Goal: Answer question/provide support: Share knowledge or assist other users

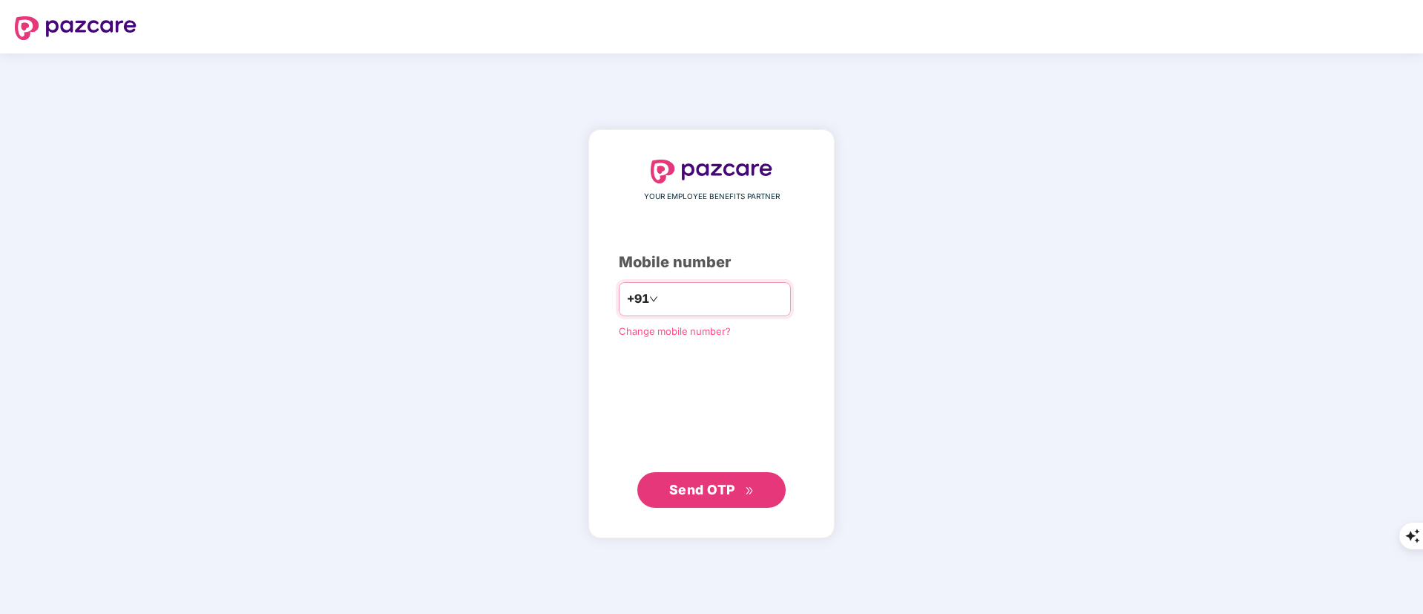
click at [661, 288] on input "number" at bounding box center [722, 299] width 122 height 24
type input "**********"
click at [721, 489] on span "Send OTP" at bounding box center [702, 489] width 66 height 16
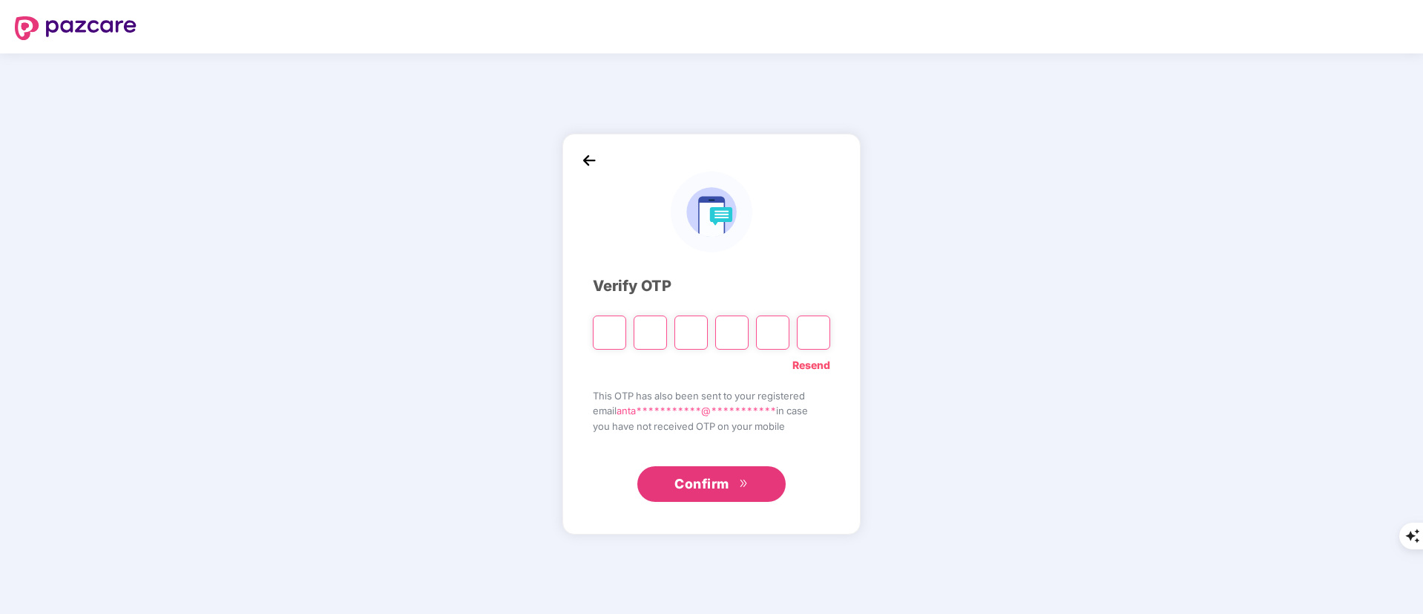
type input "*"
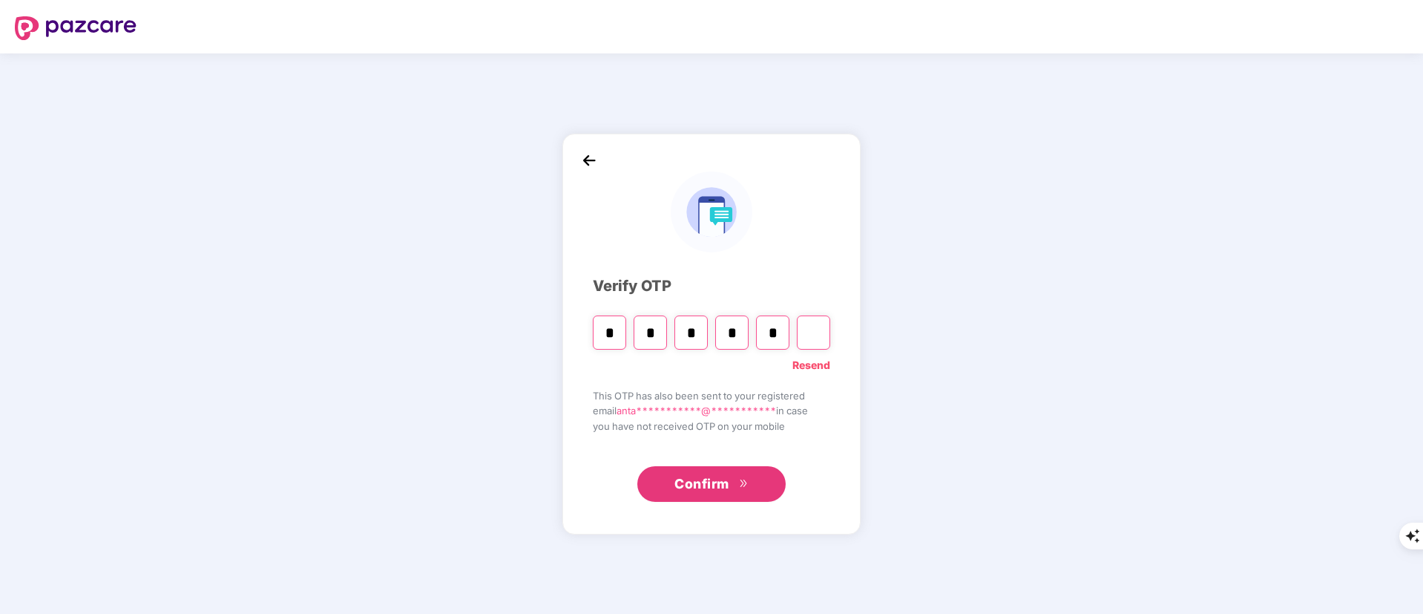
type input "*"
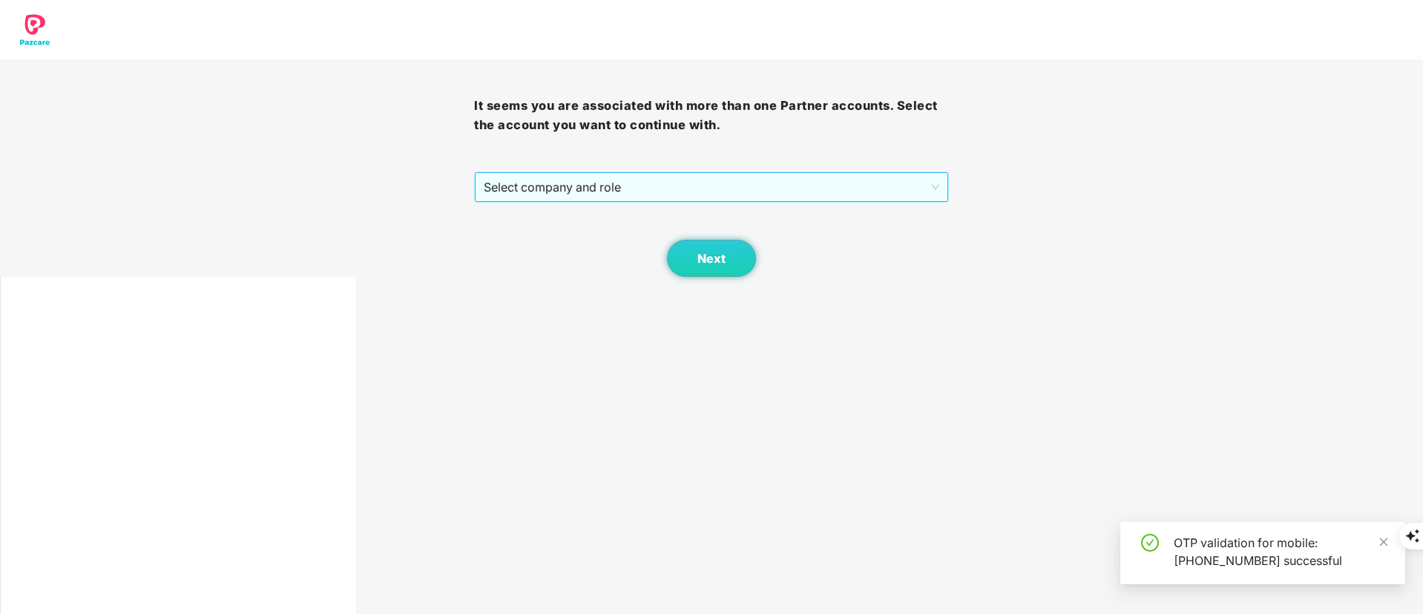
click at [479, 183] on div "Select company and role" at bounding box center [711, 187] width 473 height 30
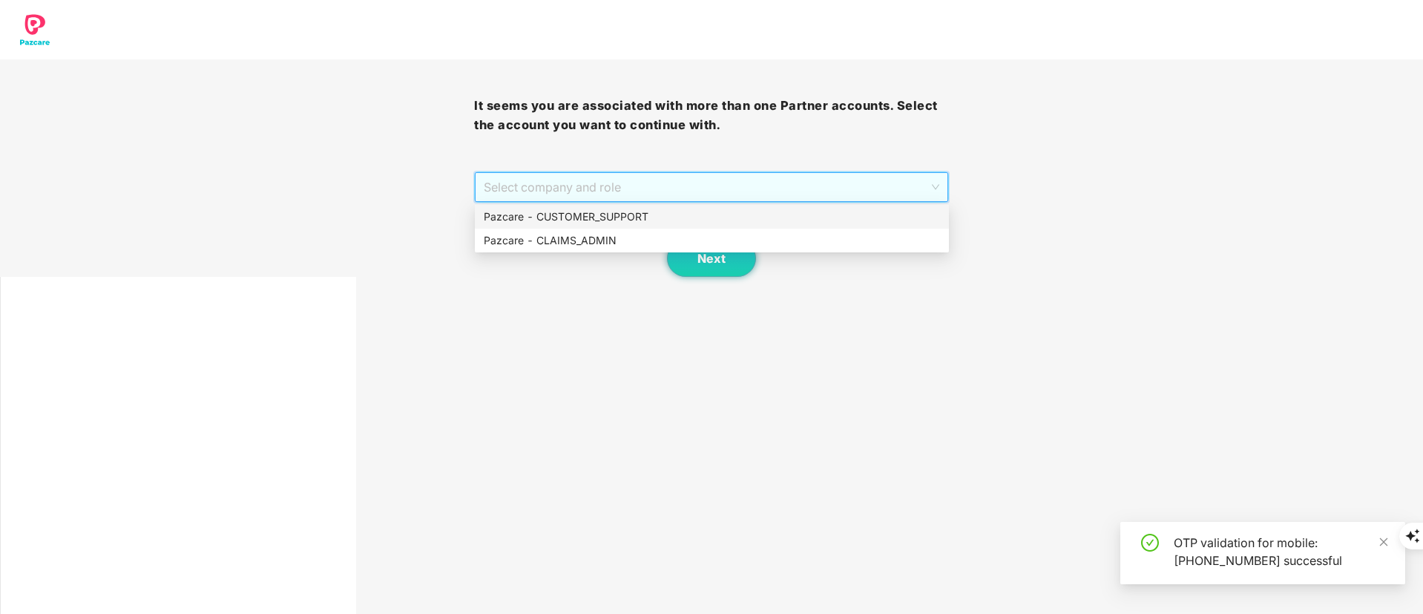
click at [505, 215] on div "Pazcare - CUSTOMER_SUPPORT" at bounding box center [712, 217] width 456 height 16
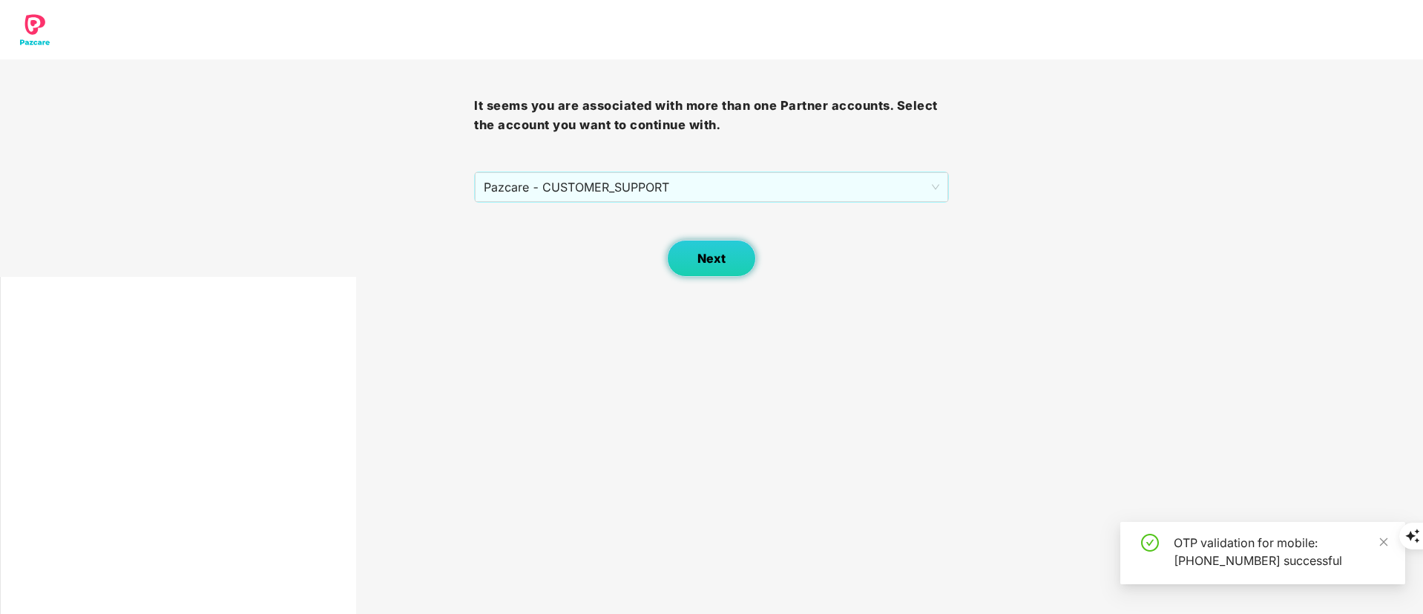
click at [686, 248] on button "Next" at bounding box center [711, 258] width 89 height 37
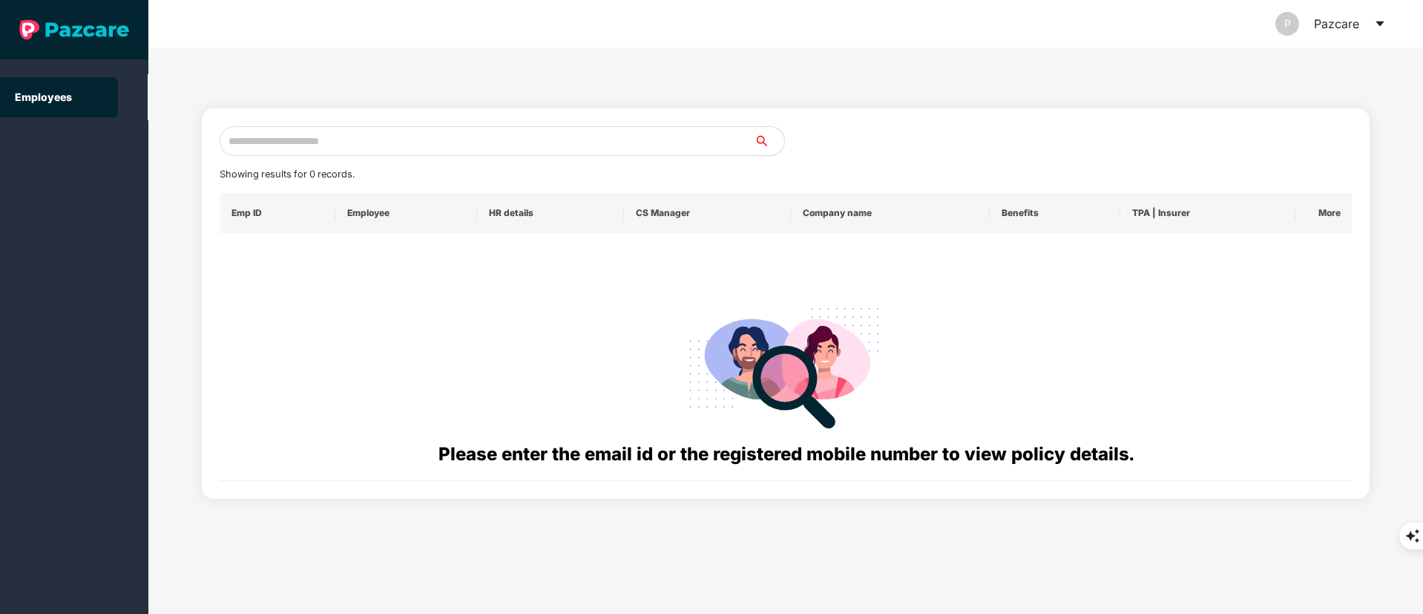
click at [254, 141] on input "text" at bounding box center [487, 141] width 535 height 30
paste input "**********"
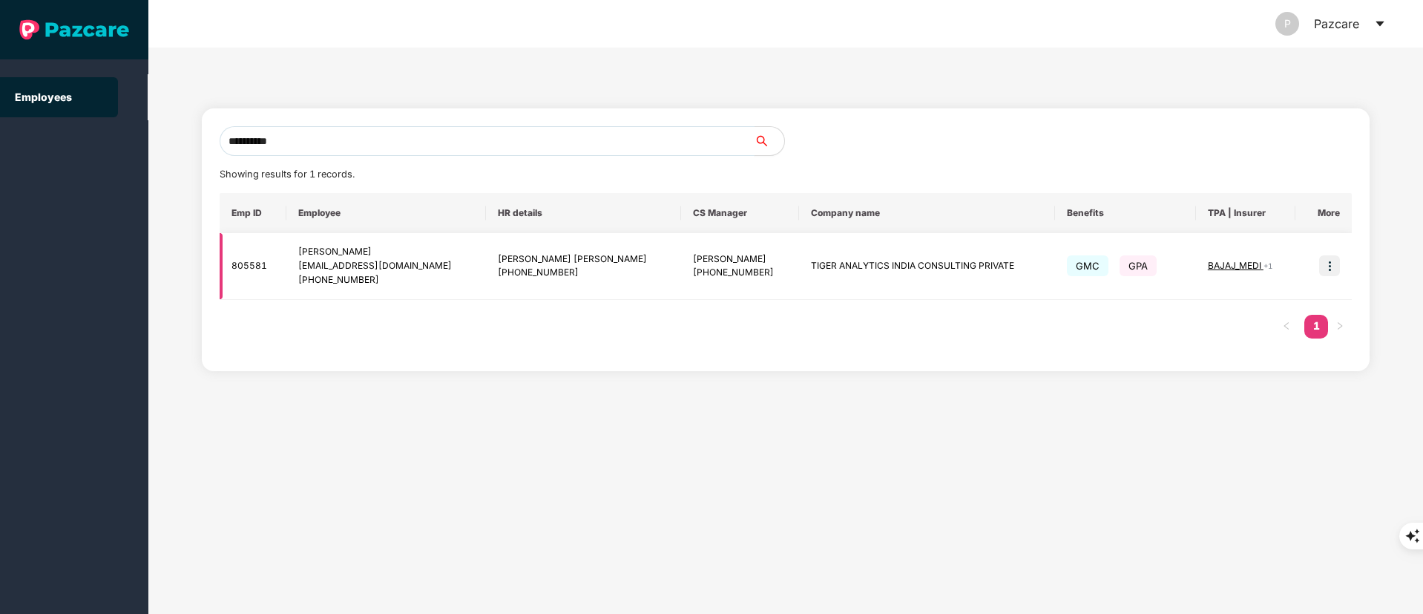
type input "**********"
click at [1330, 270] on img at bounding box center [1329, 265] width 21 height 21
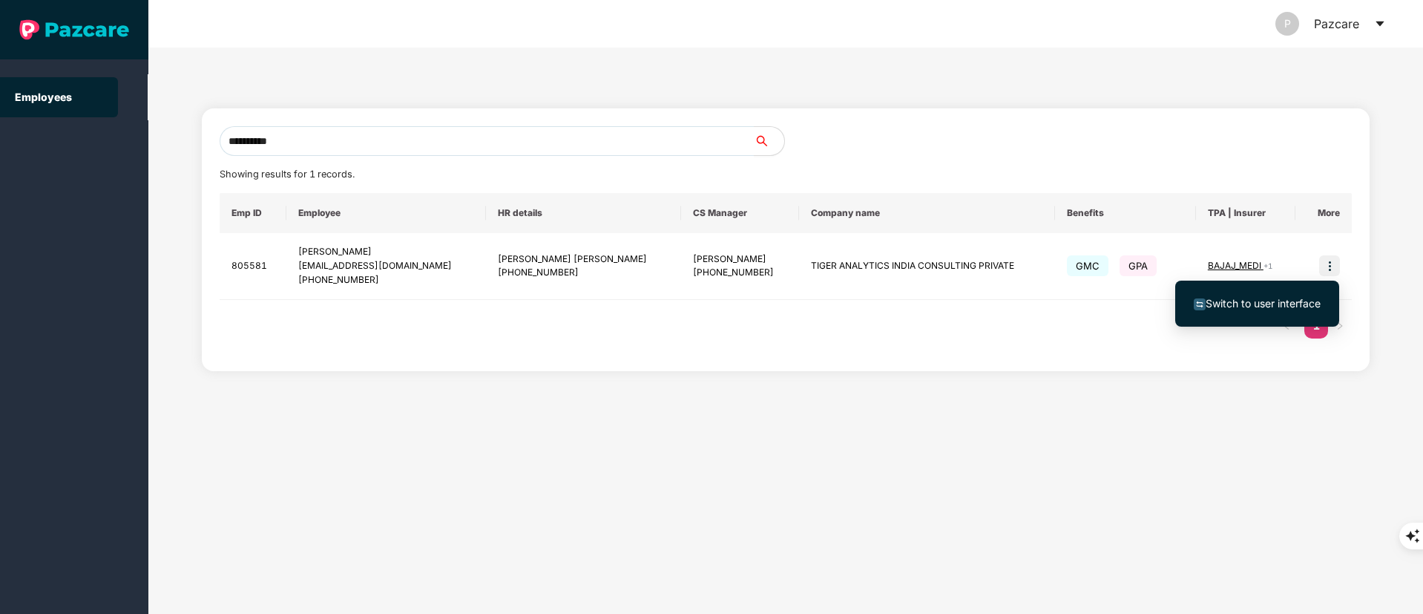
click at [1277, 309] on span "Switch to user interface" at bounding box center [1257, 303] width 127 height 16
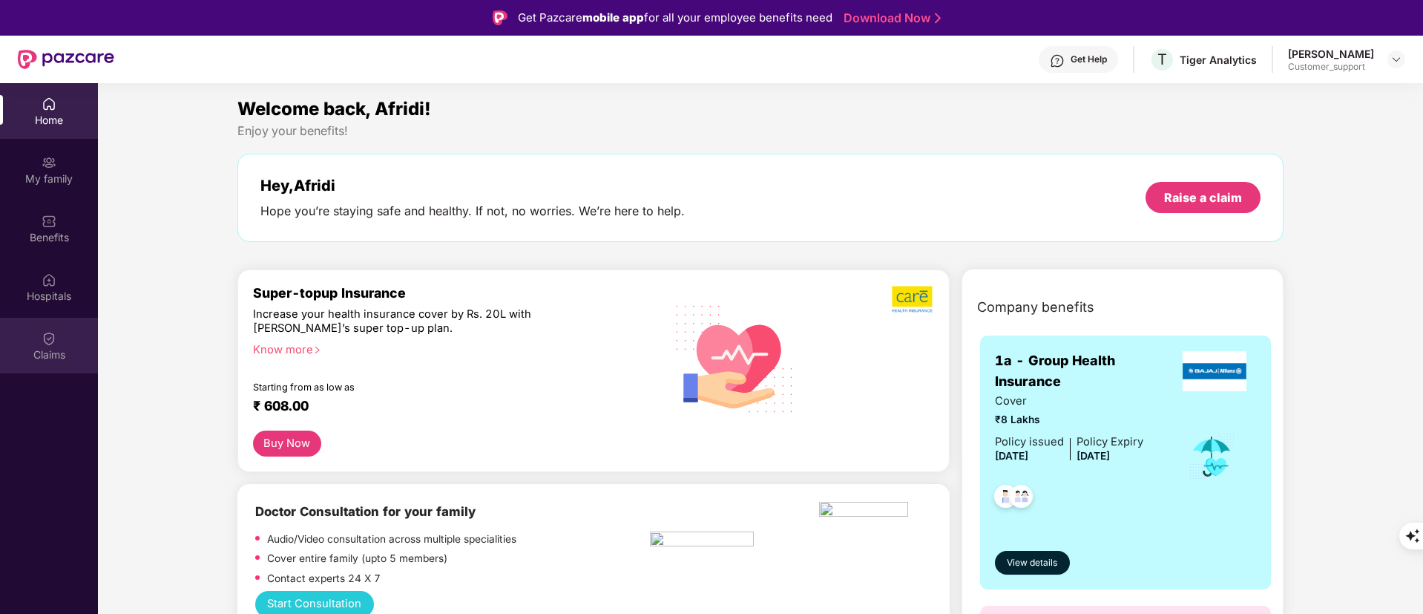
click at [53, 355] on div "Claims" at bounding box center [49, 354] width 98 height 15
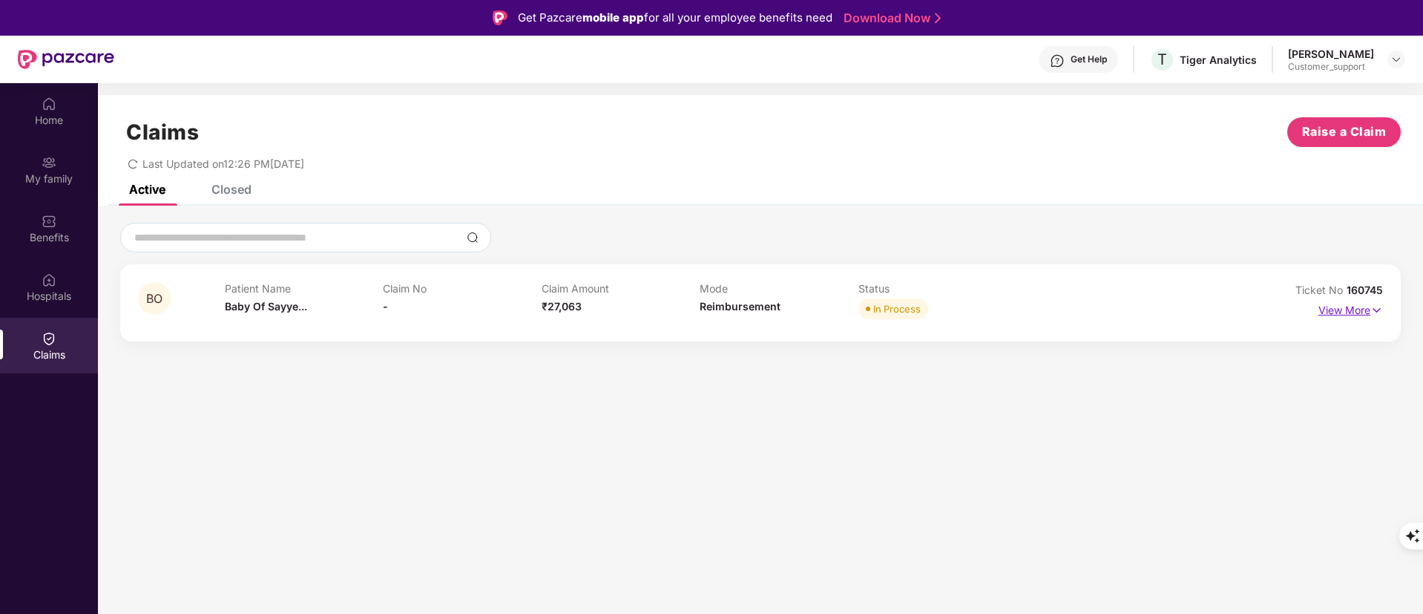
click at [1352, 309] on p "View More" at bounding box center [1351, 308] width 65 height 20
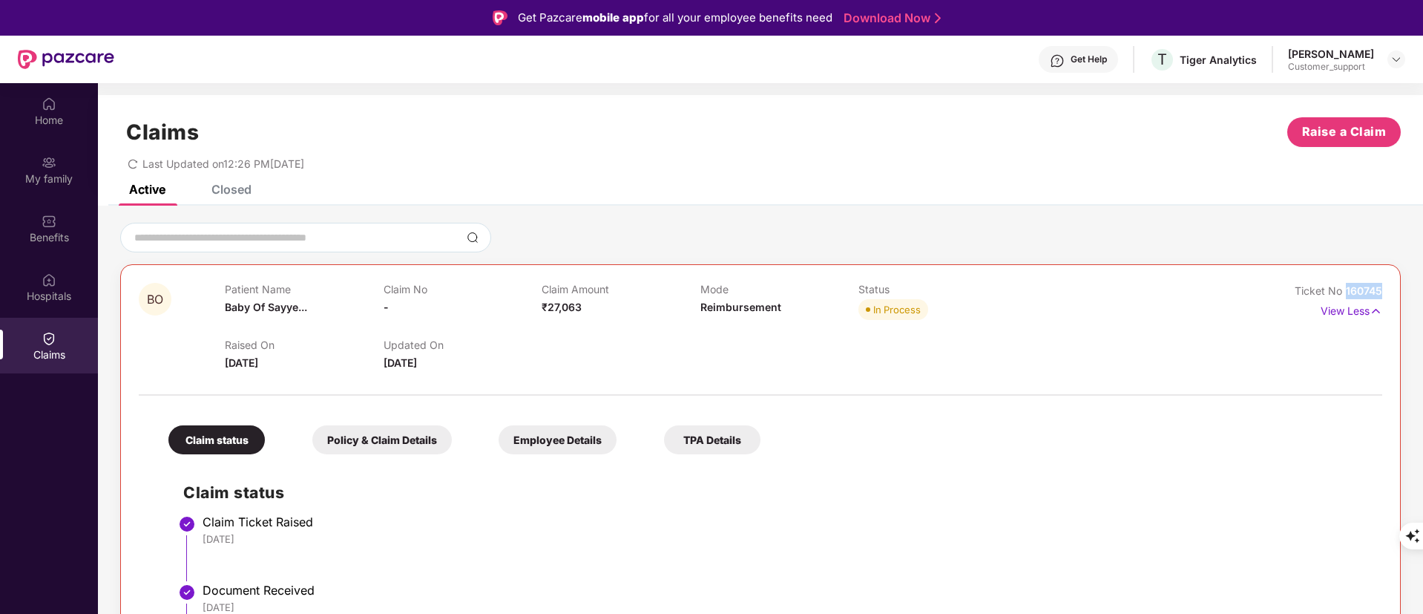
drag, startPoint x: 1345, startPoint y: 283, endPoint x: 1405, endPoint y: 289, distance: 61.1
click at [1405, 289] on div "BO Patient Name Baby Of Sayye... Claim No - Claim Amount ₹27,063 Mode Reimburse…" at bounding box center [760, 562] width 1325 height 679
copy span "160745"
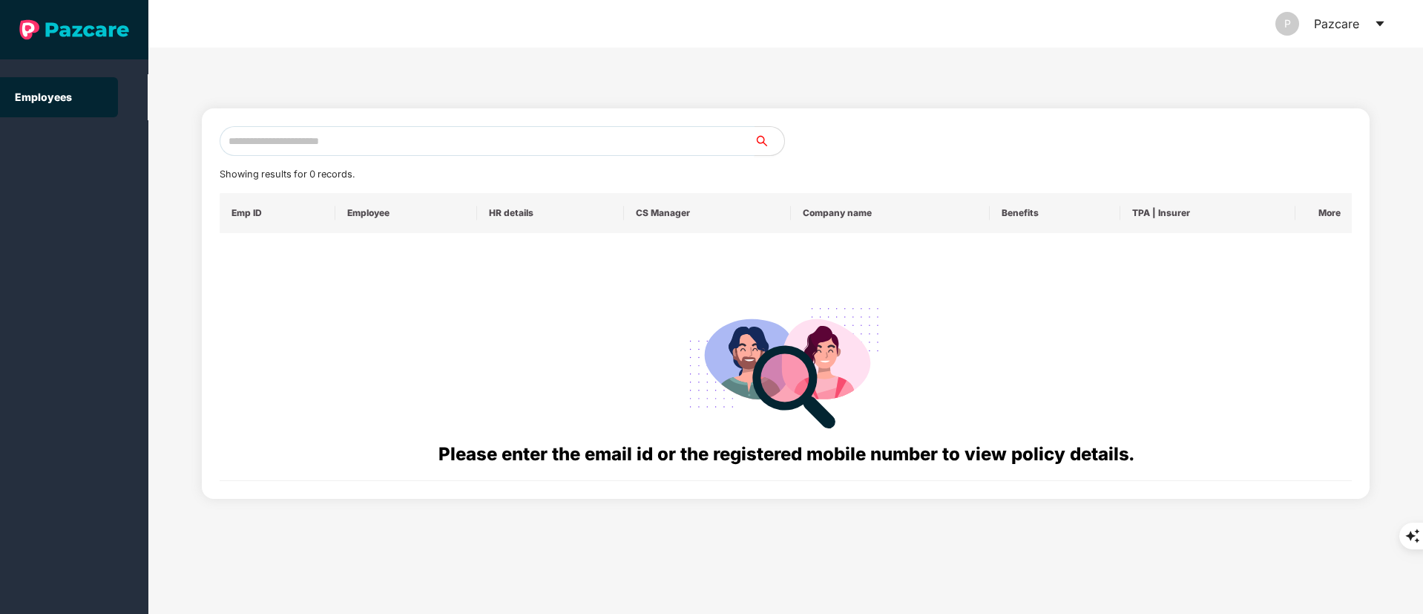
click at [280, 137] on input "text" at bounding box center [487, 141] width 535 height 30
paste input "**********"
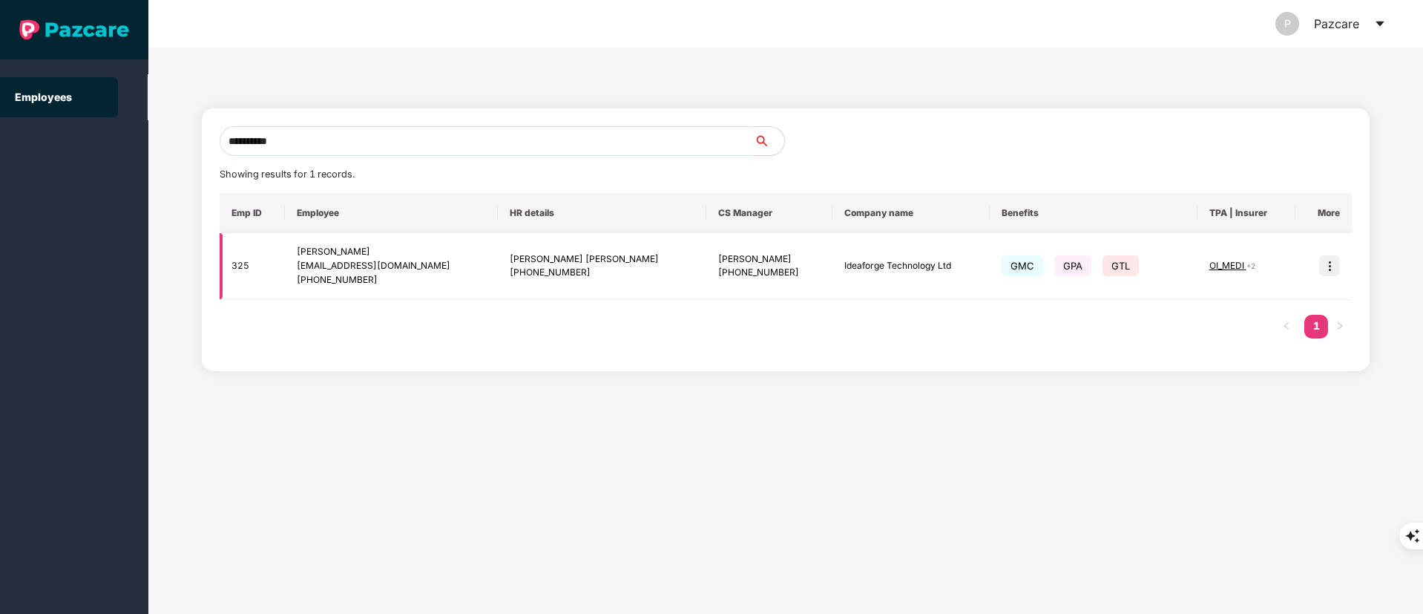
type input "**********"
click at [1333, 260] on img at bounding box center [1329, 265] width 21 height 21
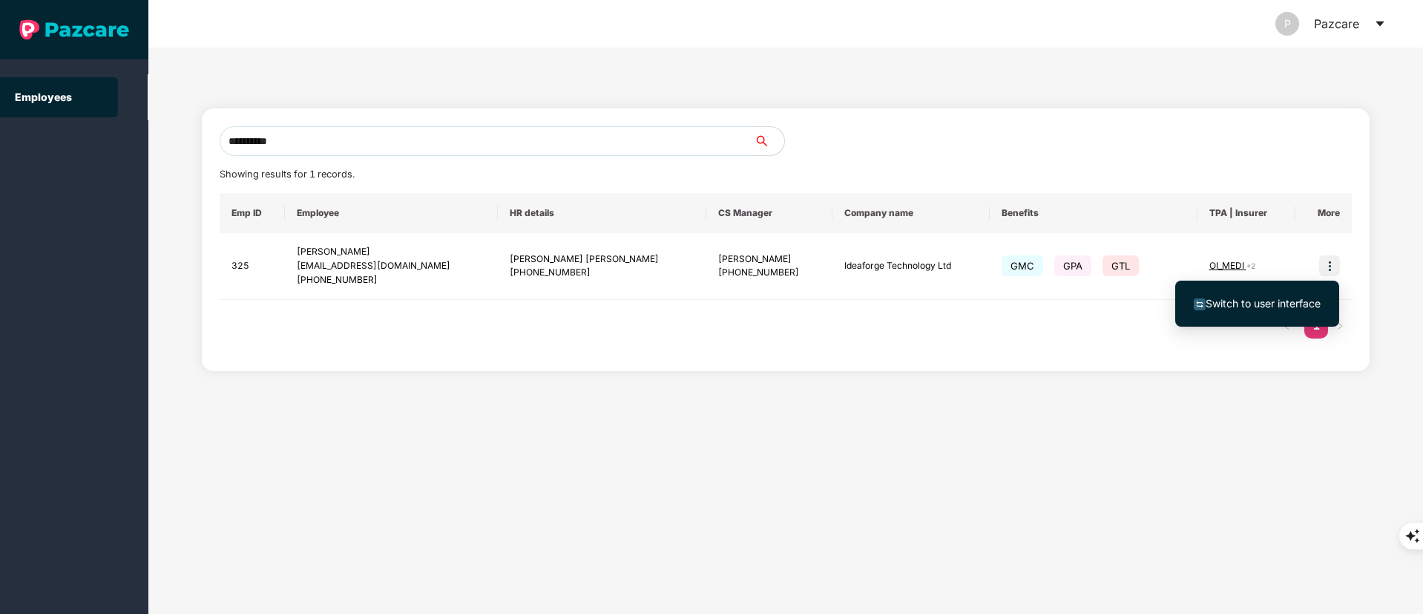
click at [1299, 301] on span "Switch to user interface" at bounding box center [1263, 303] width 115 height 13
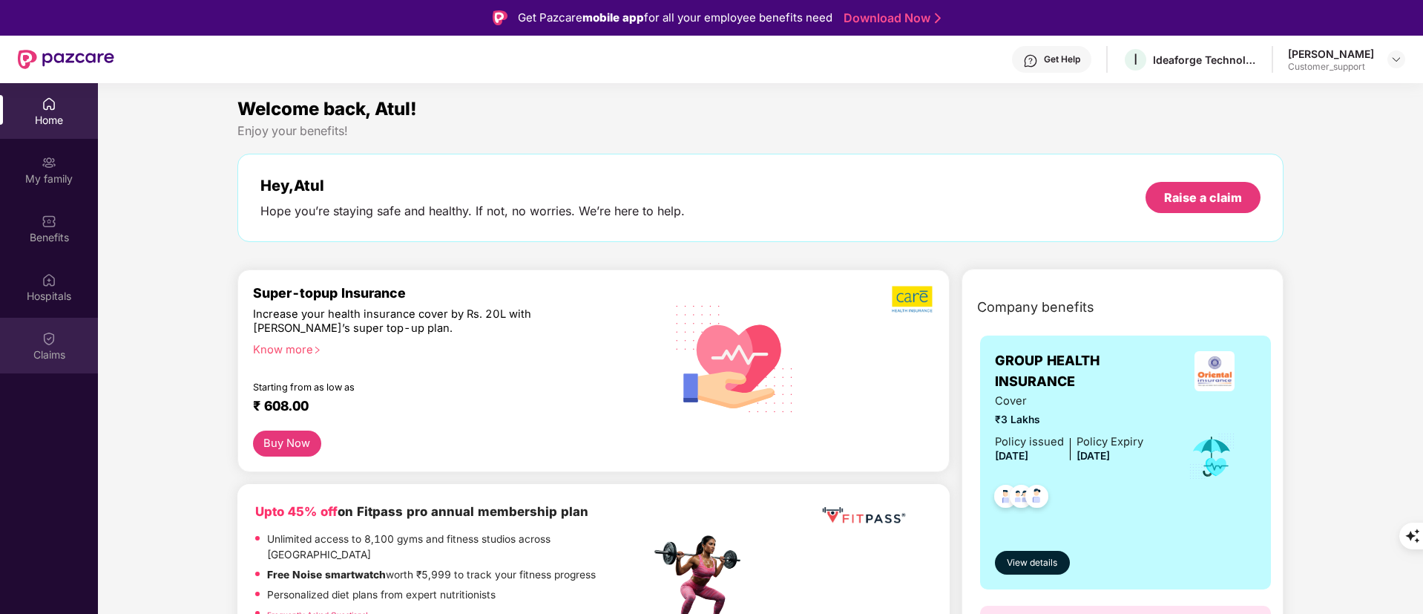
click at [56, 340] on img at bounding box center [49, 338] width 15 height 15
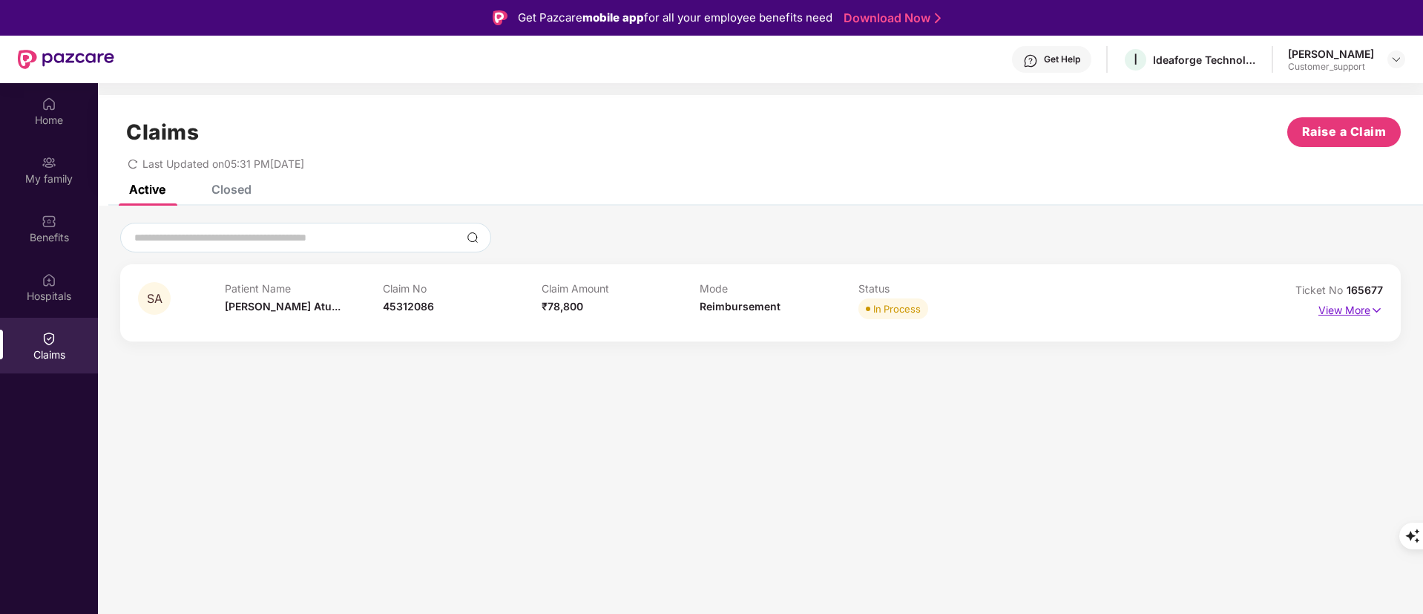
click at [1345, 314] on p "View More" at bounding box center [1351, 308] width 65 height 20
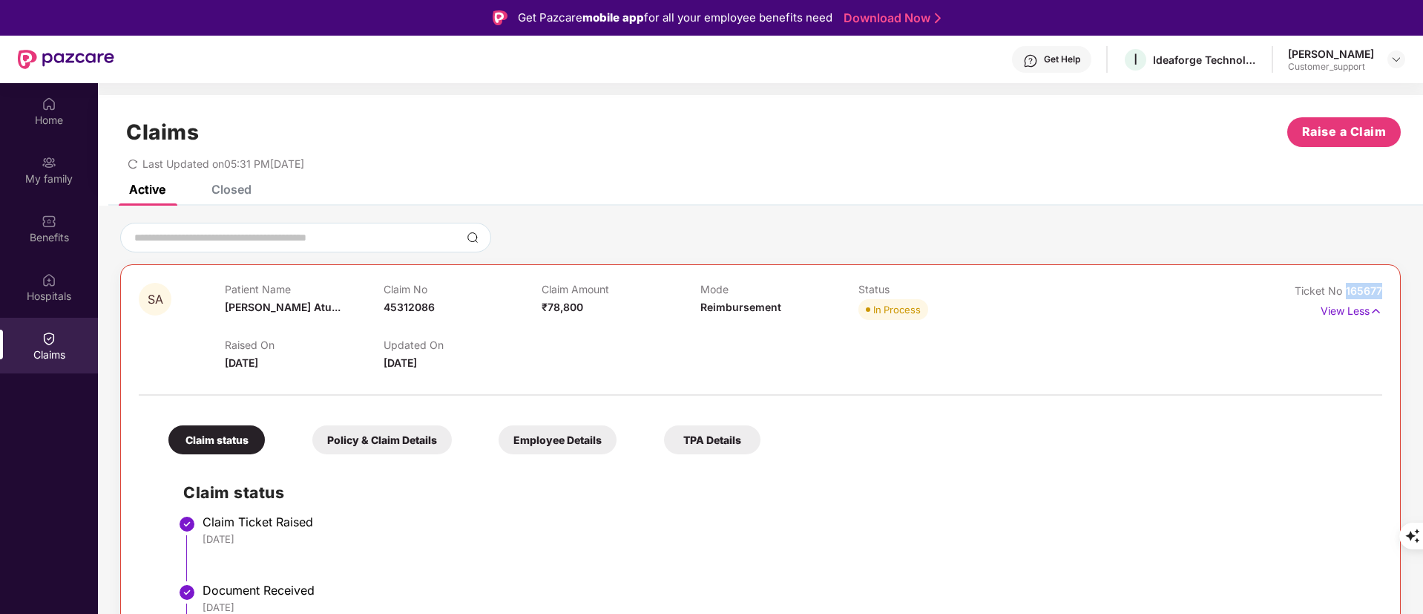
drag, startPoint x: 1344, startPoint y: 286, endPoint x: 1396, endPoint y: 276, distance: 53.0
click at [1396, 276] on div "SA Patient Name [PERSON_NAME]... Claim No 45312086 Claim Amount ₹78,800 Mode Re…" at bounding box center [760, 582] width 1281 height 637
copy span "165677"
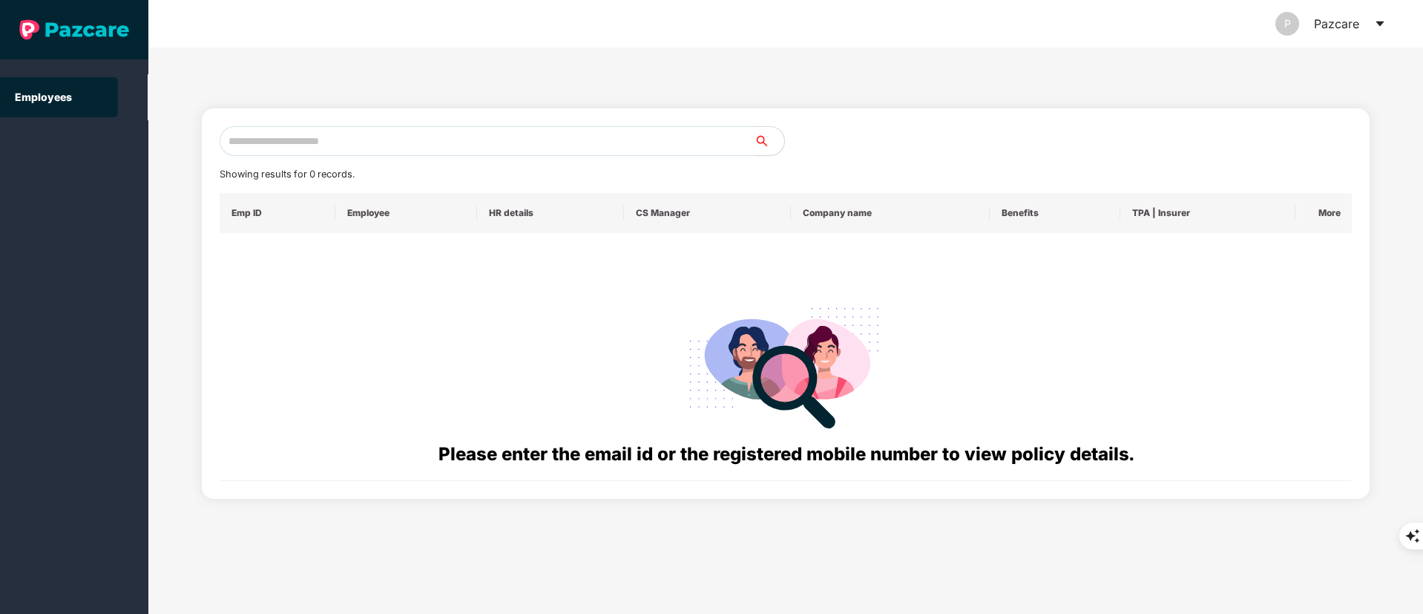
click at [263, 140] on input "text" at bounding box center [487, 141] width 535 height 30
paste input "**********"
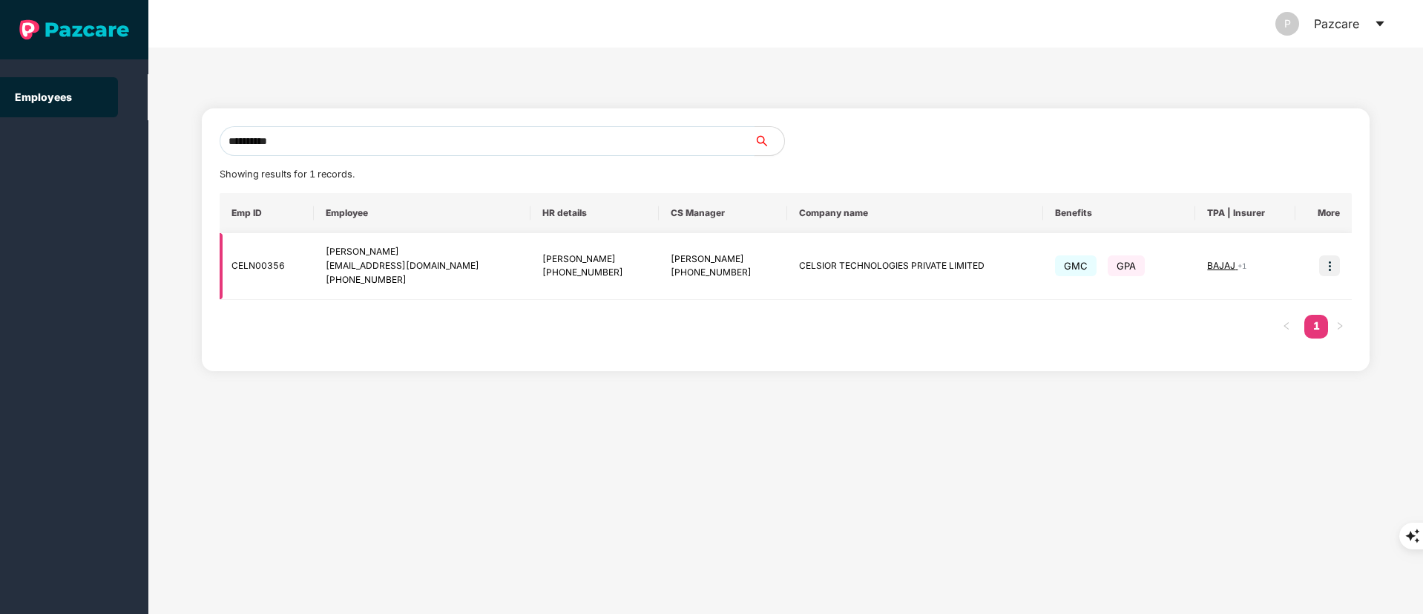
type input "**********"
click at [1330, 257] on img at bounding box center [1329, 265] width 21 height 21
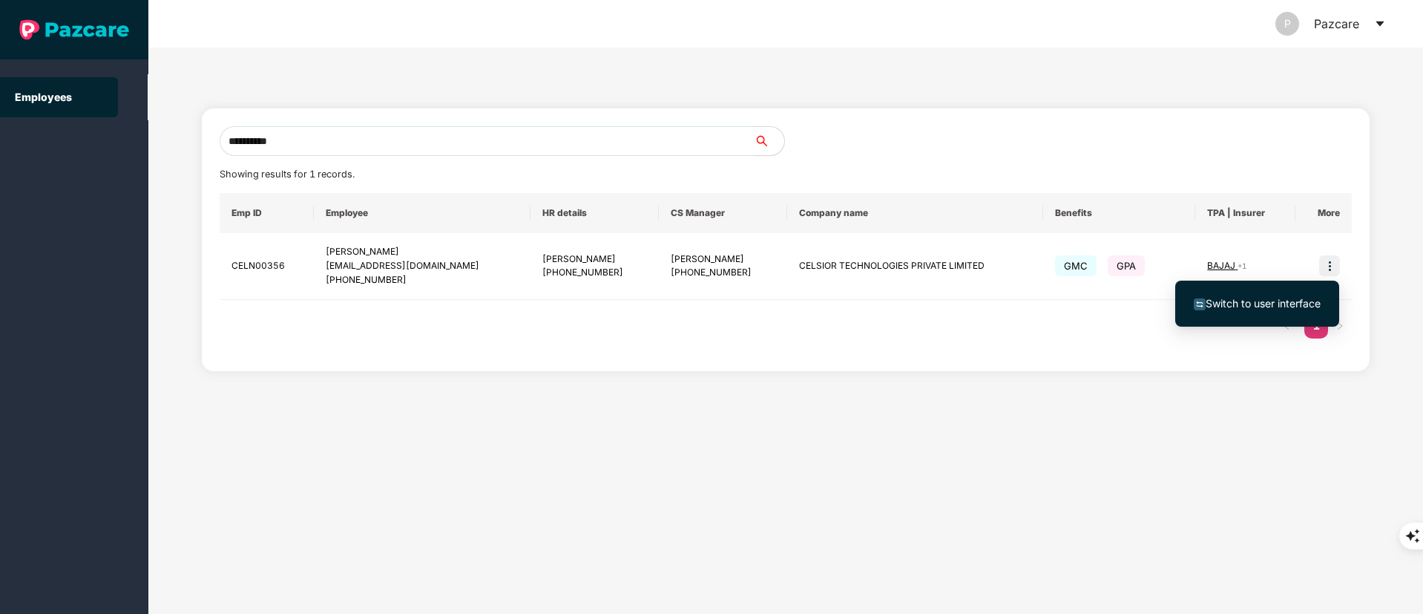
click at [1249, 314] on li "Switch to user interface" at bounding box center [1257, 303] width 164 height 31
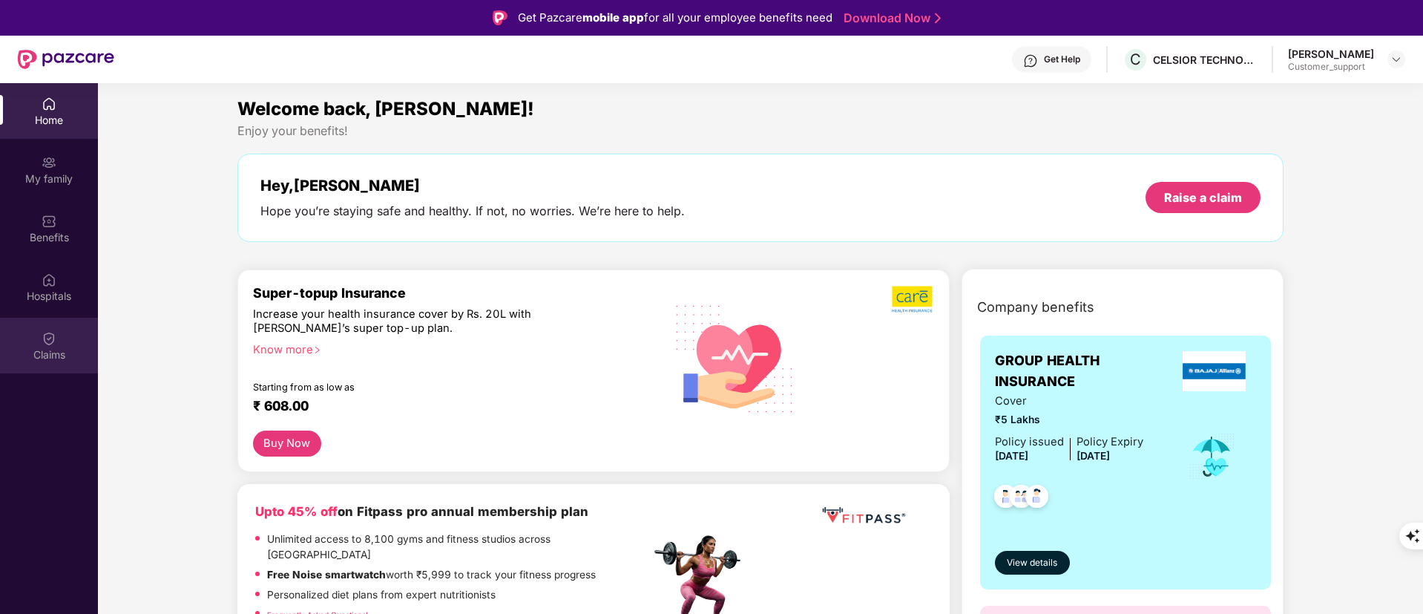
click at [64, 333] on div "Claims" at bounding box center [49, 346] width 98 height 56
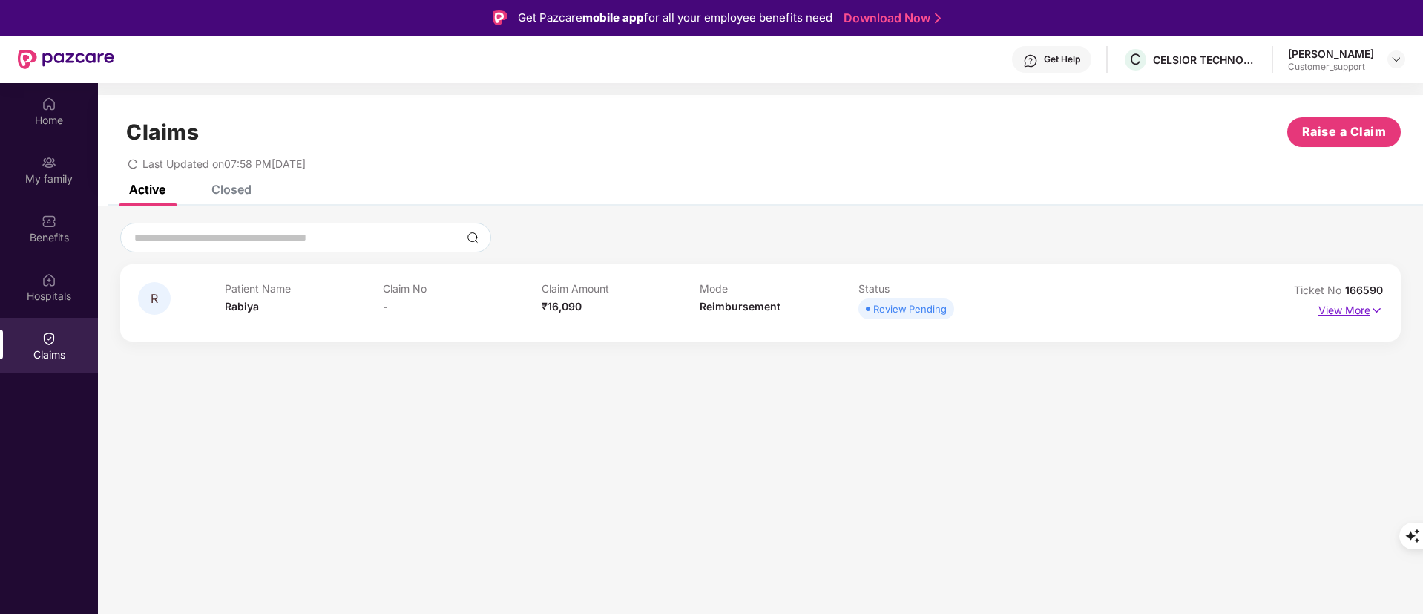
click at [1329, 299] on p "View More" at bounding box center [1351, 308] width 65 height 20
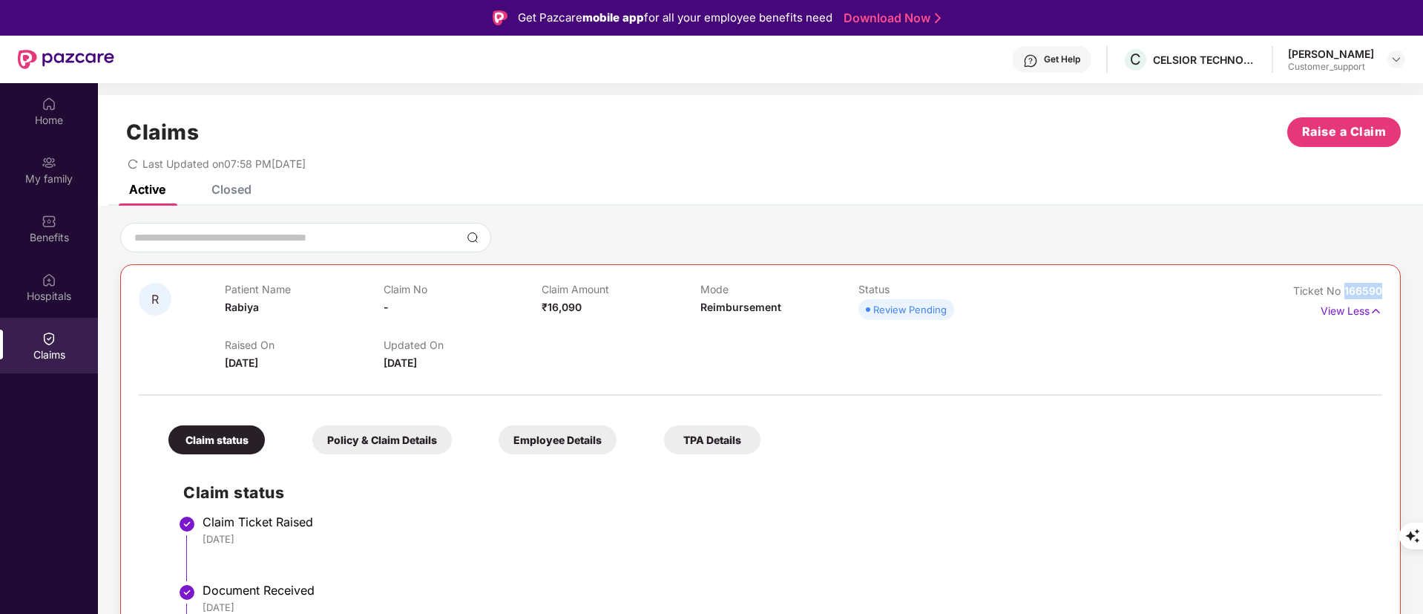
drag, startPoint x: 1343, startPoint y: 289, endPoint x: 1386, endPoint y: 283, distance: 43.6
click at [1386, 283] on div "R Patient Name Rabiya Claim No - Claim Amount ₹16,090 Mode Reimbursement Status…" at bounding box center [760, 487] width 1281 height 446
copy span "166590"
click at [70, 189] on div "My family" at bounding box center [49, 170] width 98 height 56
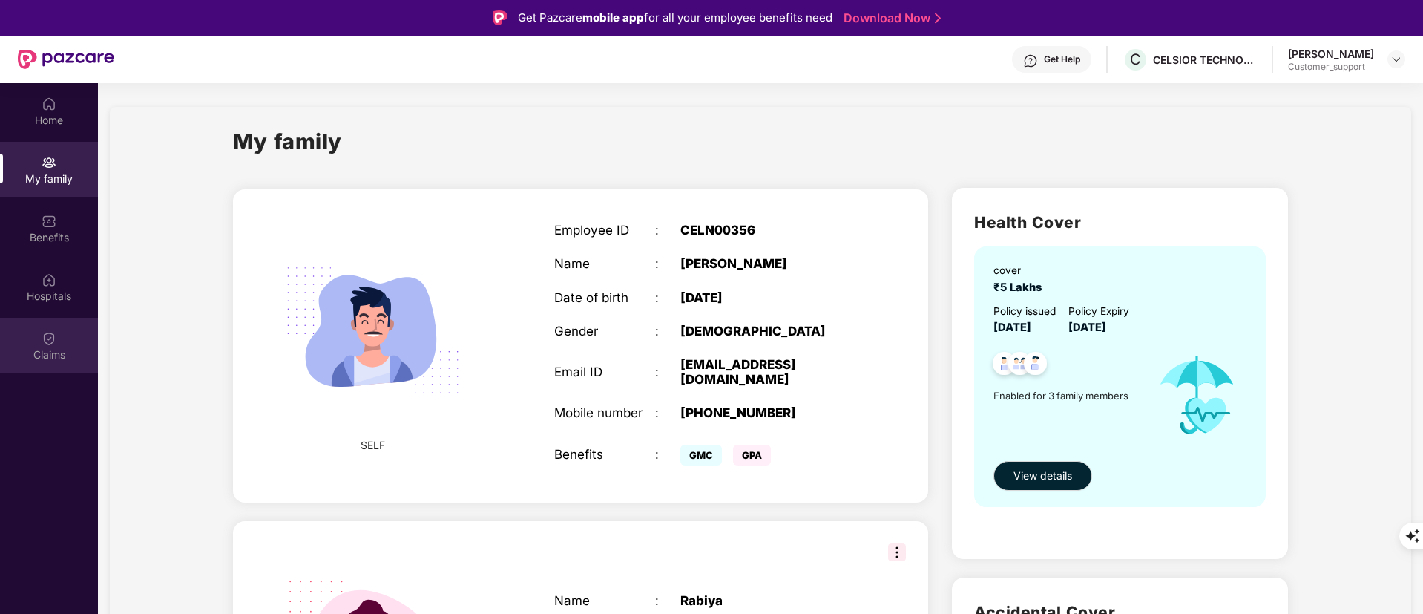
click at [50, 350] on div "Claims" at bounding box center [49, 354] width 98 height 15
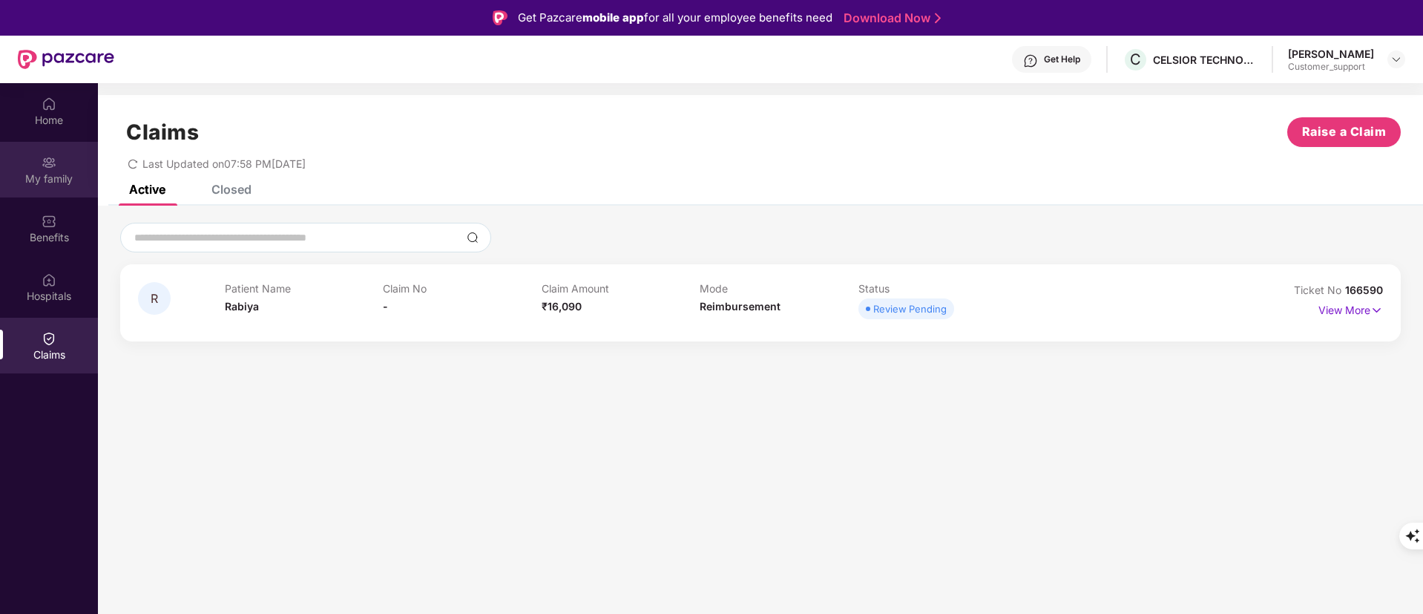
click at [53, 155] on img at bounding box center [49, 162] width 15 height 15
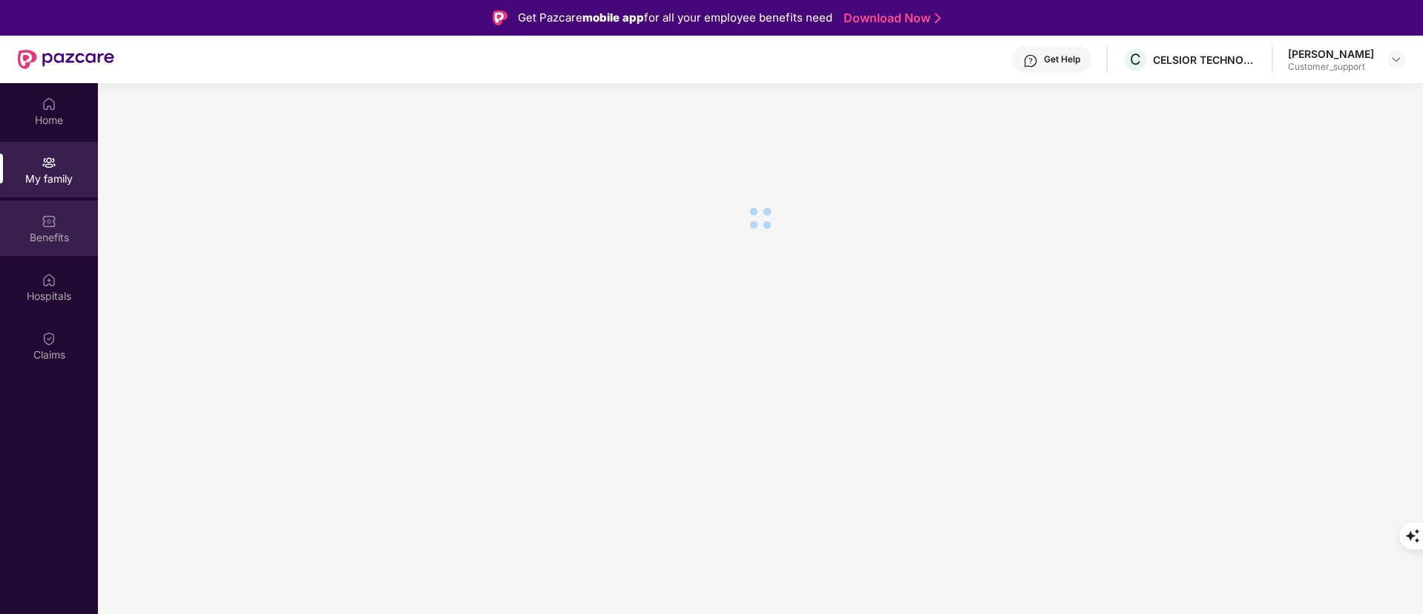
click at [59, 226] on div "Benefits" at bounding box center [49, 228] width 98 height 56
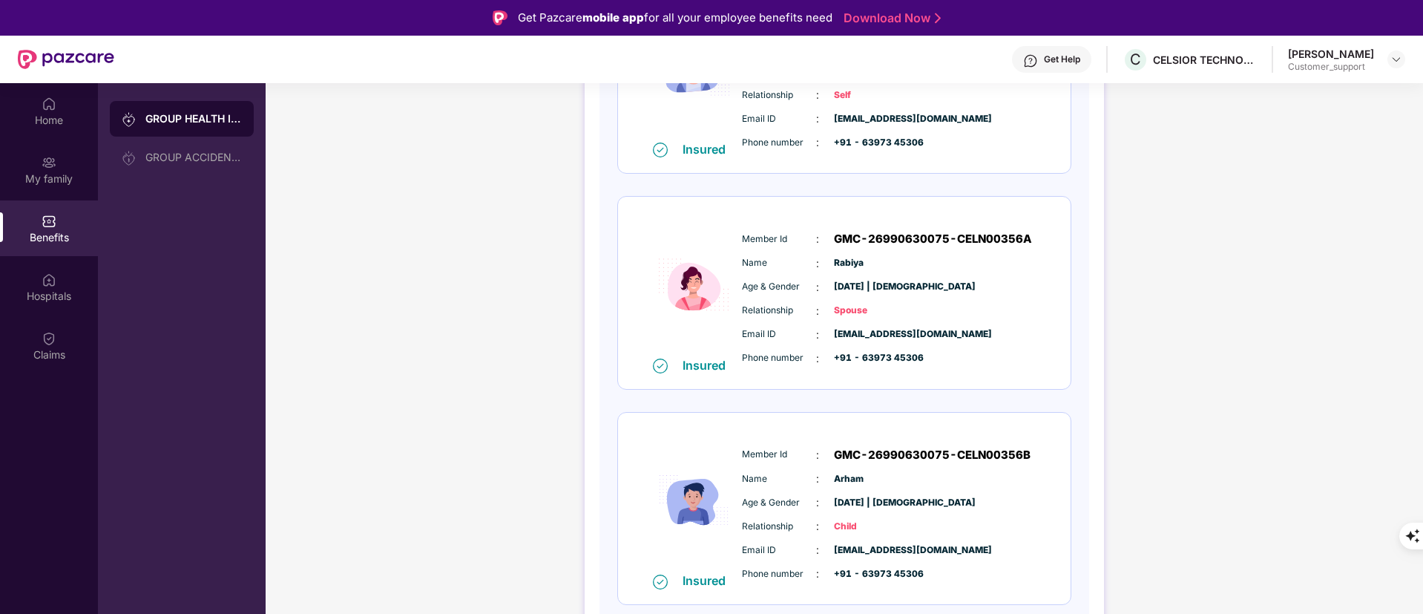
scroll to position [322, 0]
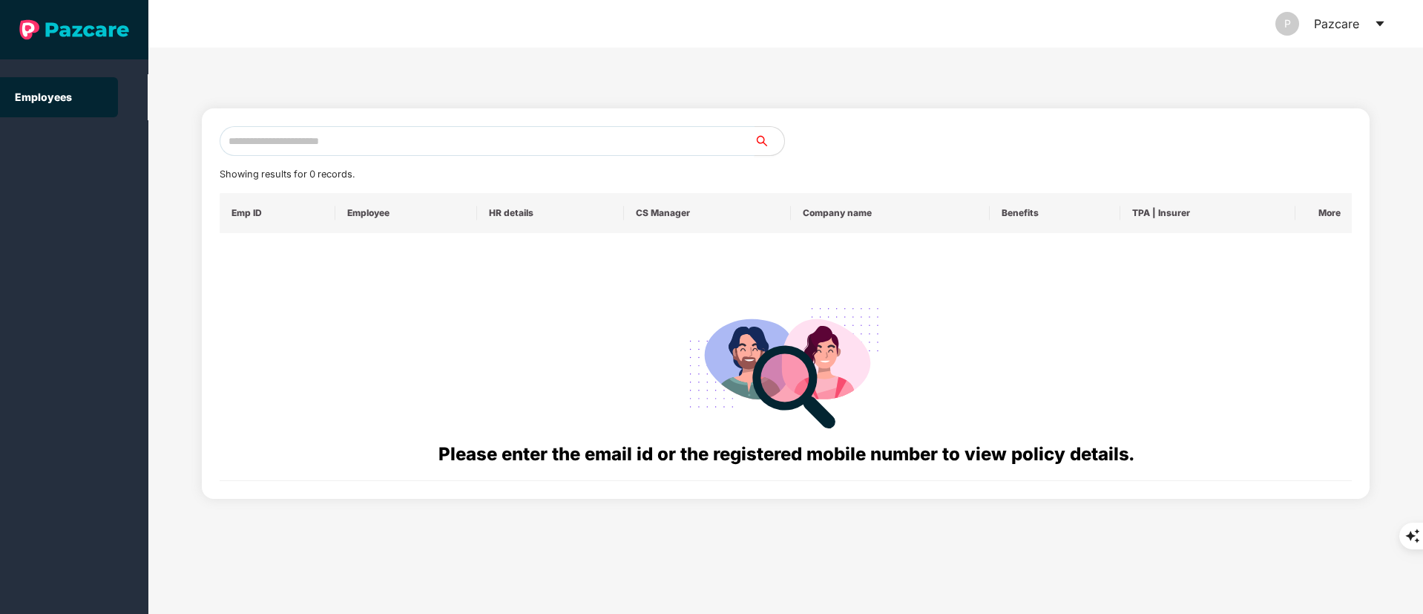
click at [377, 134] on input "text" at bounding box center [487, 141] width 535 height 30
paste input "**********"
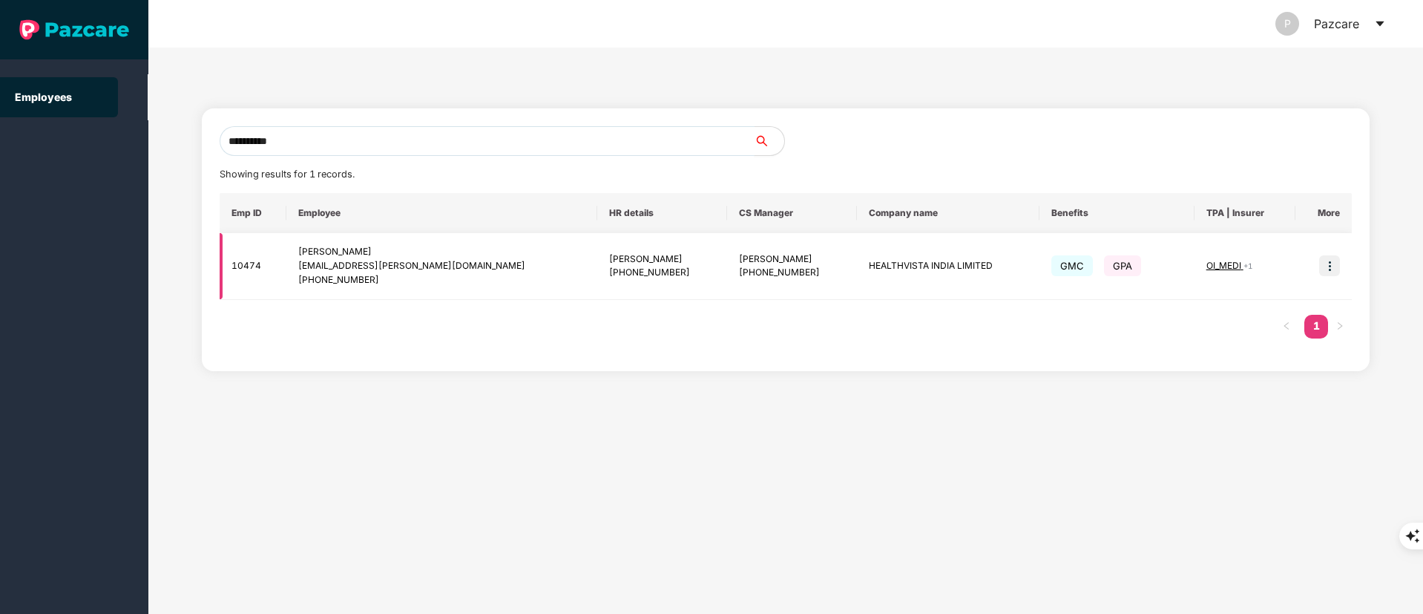
type input "**********"
click at [1331, 254] on td at bounding box center [1324, 266] width 56 height 67
click at [1336, 271] on img at bounding box center [1329, 265] width 21 height 21
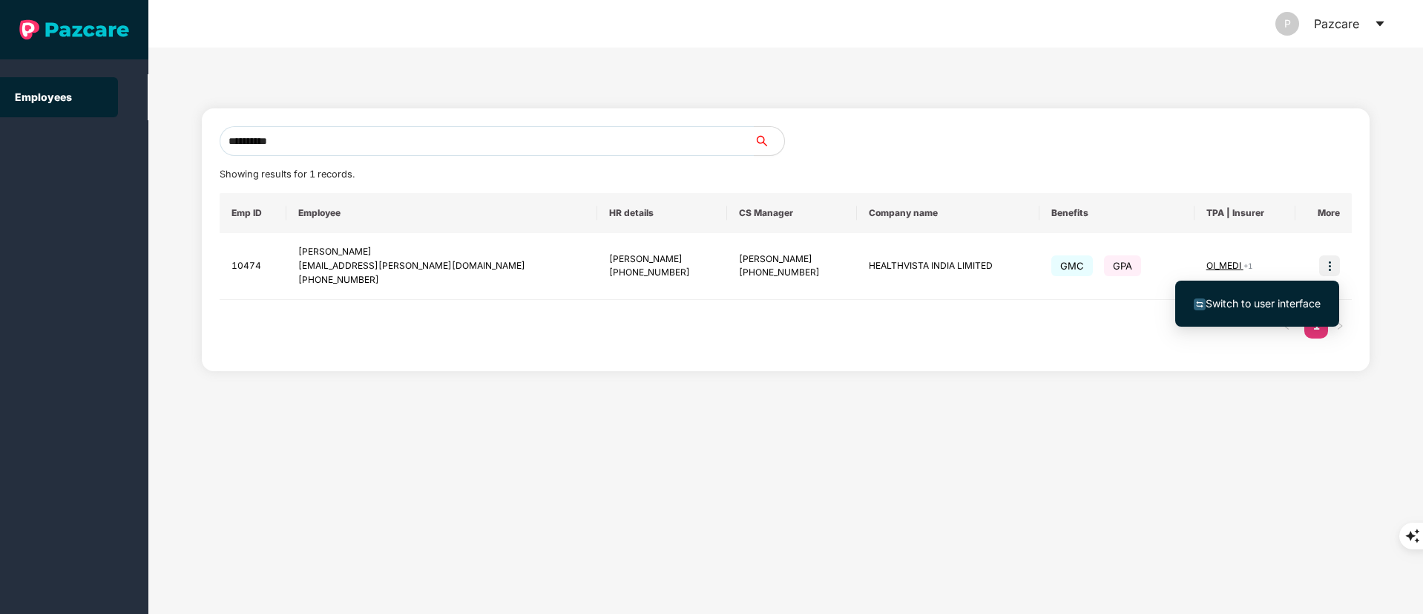
click at [1284, 303] on span "Switch to user interface" at bounding box center [1263, 303] width 115 height 13
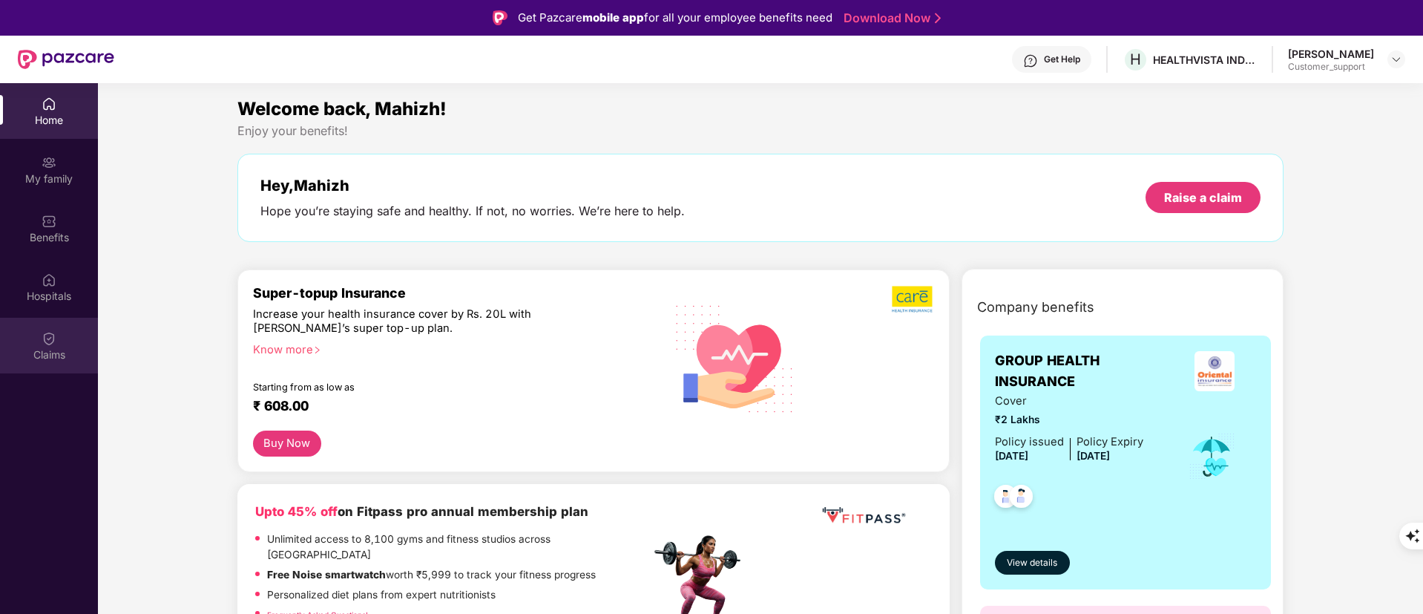
click at [42, 332] on img at bounding box center [49, 338] width 15 height 15
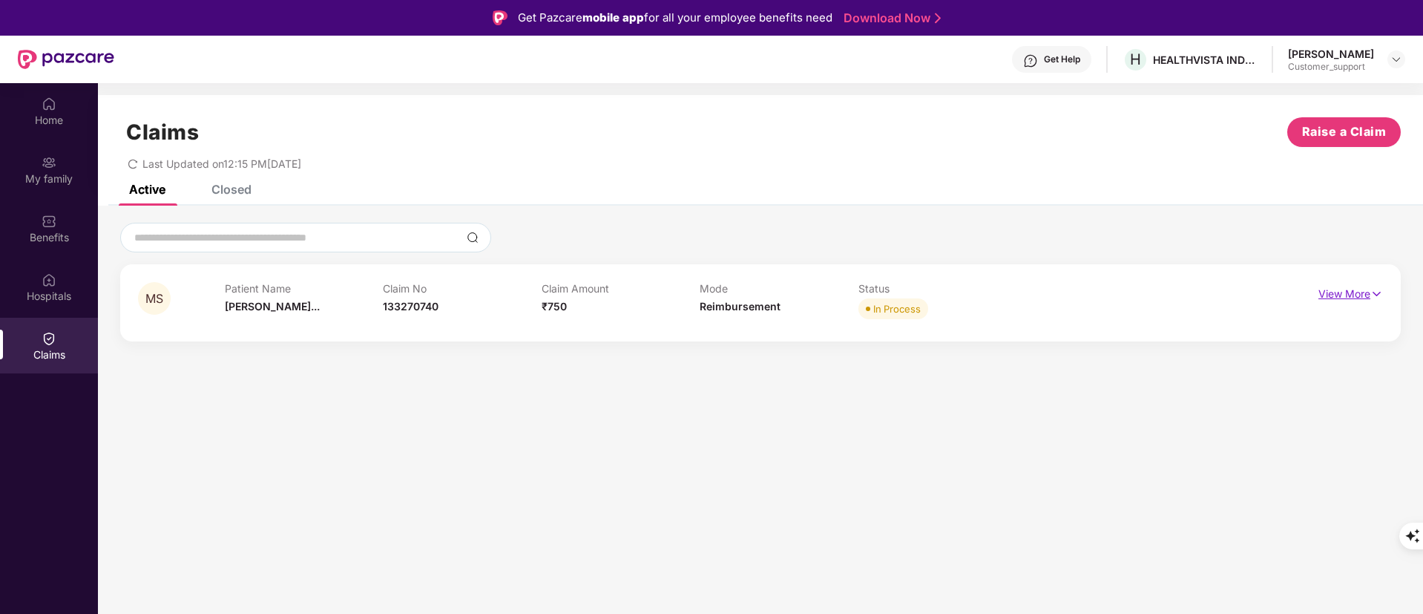
click at [1332, 298] on p "View More" at bounding box center [1351, 292] width 65 height 20
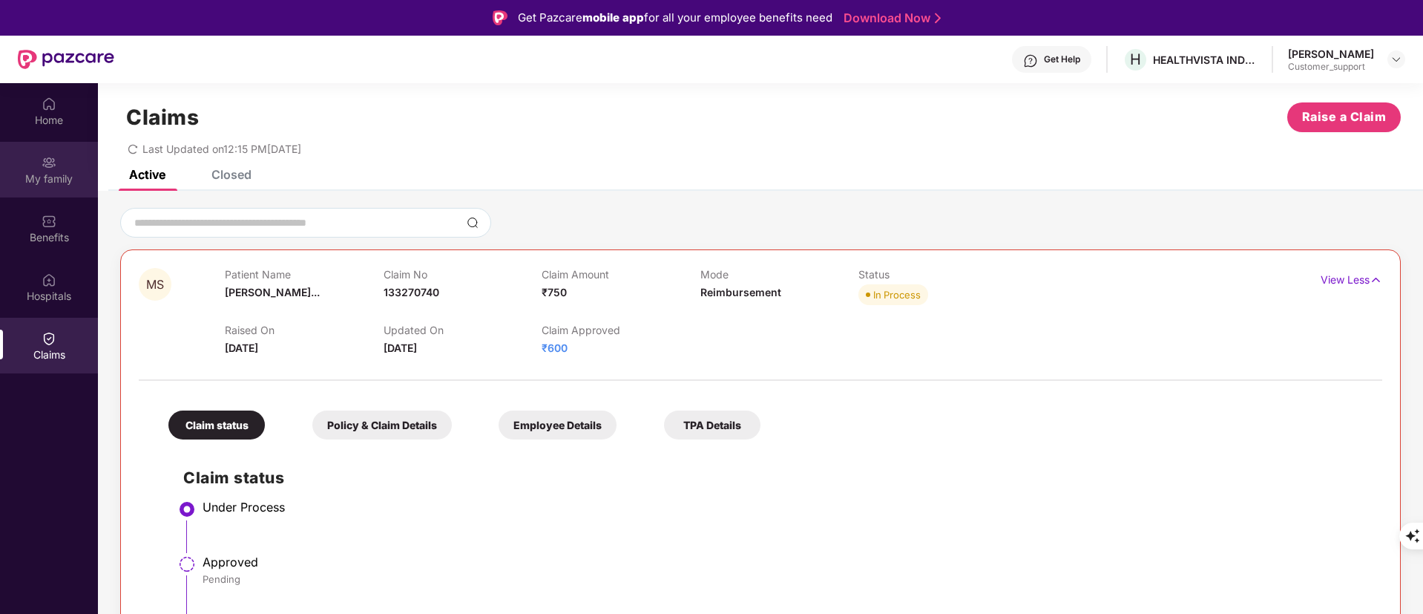
click at [32, 171] on div "My family" at bounding box center [49, 178] width 98 height 15
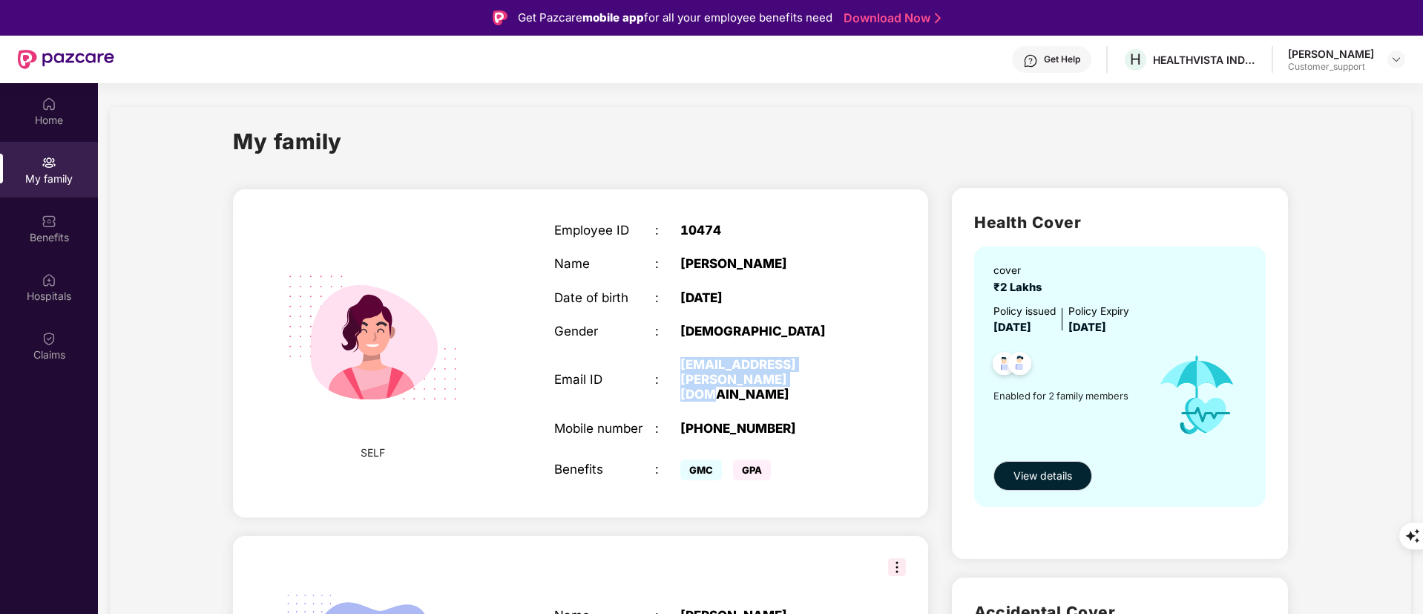
drag, startPoint x: 676, startPoint y: 362, endPoint x: 738, endPoint y: 376, distance: 63.9
click at [738, 376] on div "Email ID : [EMAIL_ADDRESS][PERSON_NAME][DOMAIN_NAME]" at bounding box center [705, 379] width 303 height 45
copy div "[EMAIL_ADDRESS][PERSON_NAME][DOMAIN_NAME]"
click at [72, 340] on div "Claims" at bounding box center [49, 346] width 98 height 56
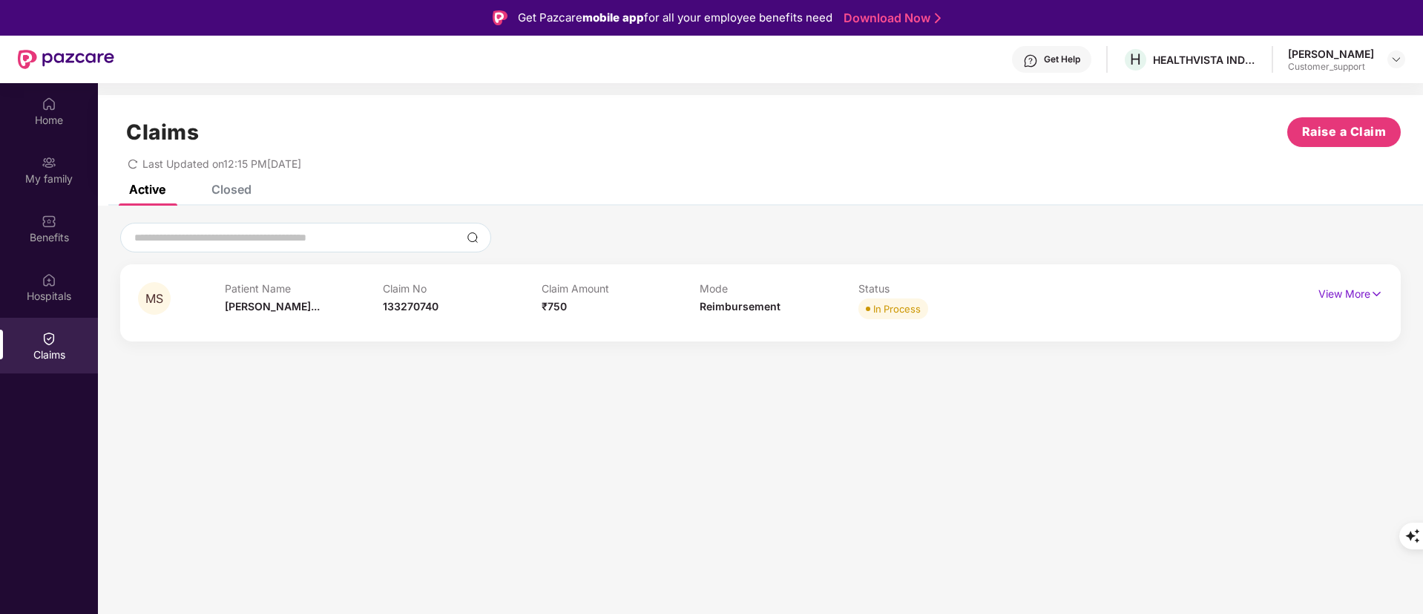
click at [239, 191] on div "Closed" at bounding box center [231, 189] width 40 height 15
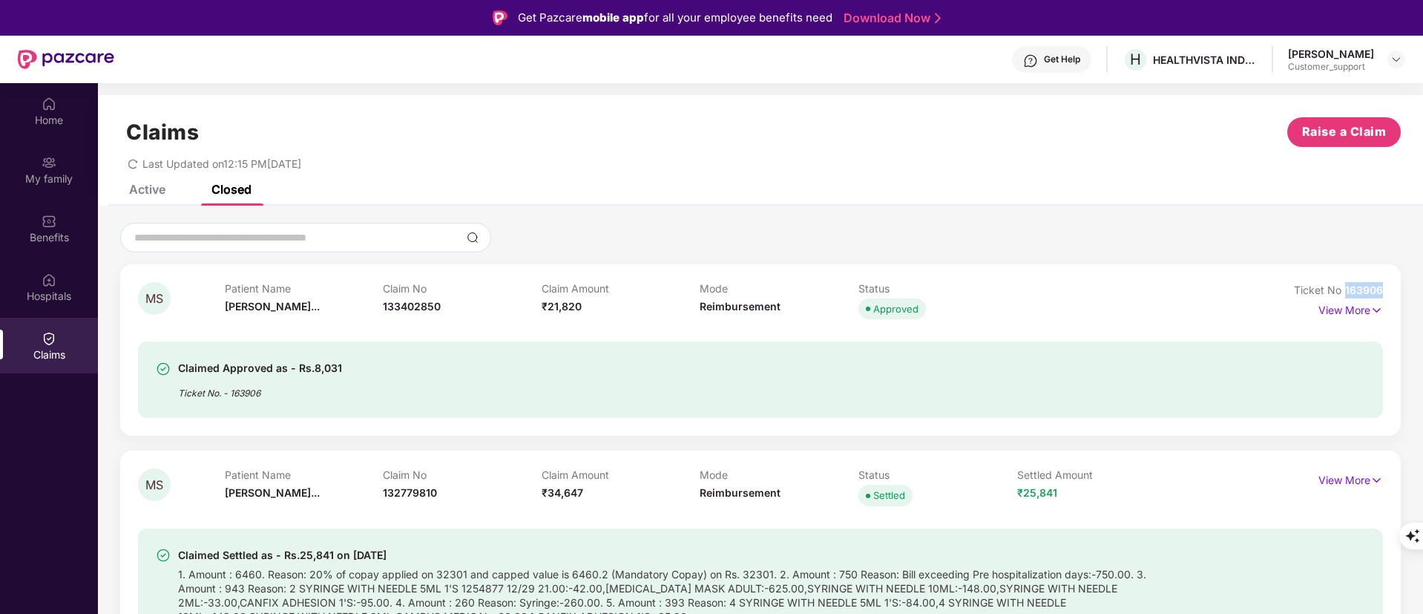
drag, startPoint x: 1343, startPoint y: 283, endPoint x: 1396, endPoint y: 289, distance: 52.9
click at [1396, 289] on div "MS Patient Name [PERSON_NAME]... Claim No 133402850 Claim Amount ₹21,820 Mode R…" at bounding box center [760, 349] width 1281 height 171
copy span "163906"
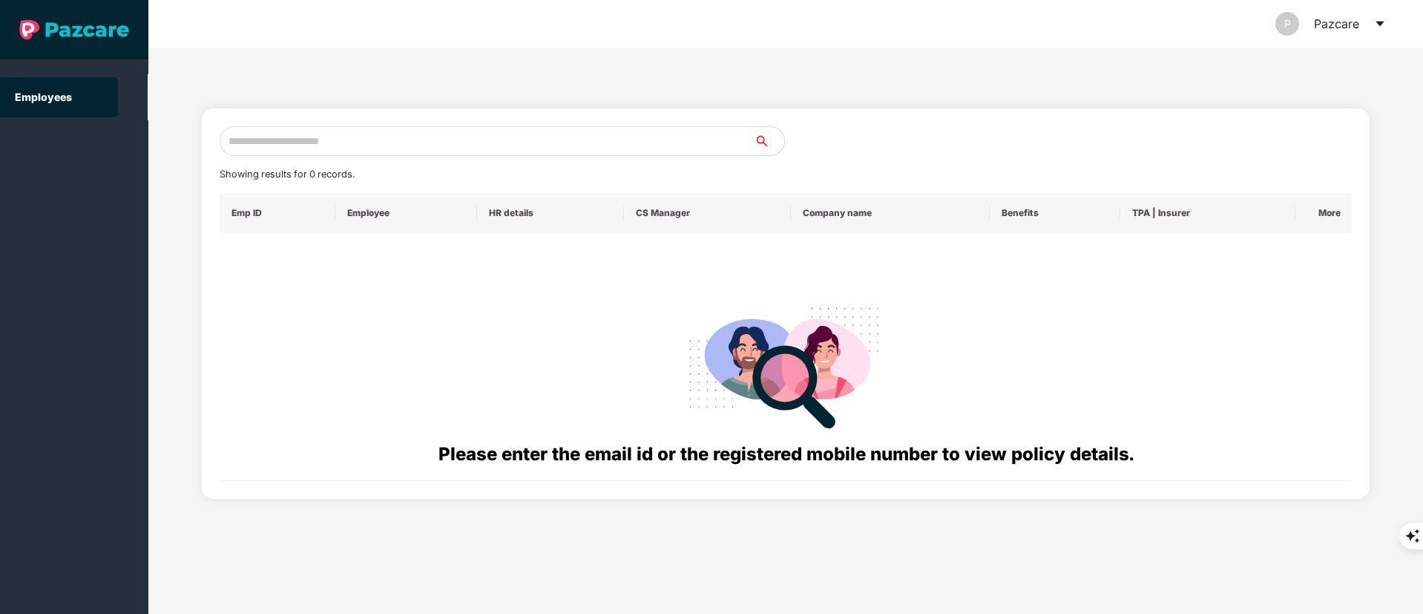
click at [307, 158] on div "Showing results for 0 records. Emp ID Employee HR details CS Manager Company na…" at bounding box center [786, 303] width 1133 height 355
click at [306, 140] on input "text" at bounding box center [487, 141] width 535 height 30
paste input "**********"
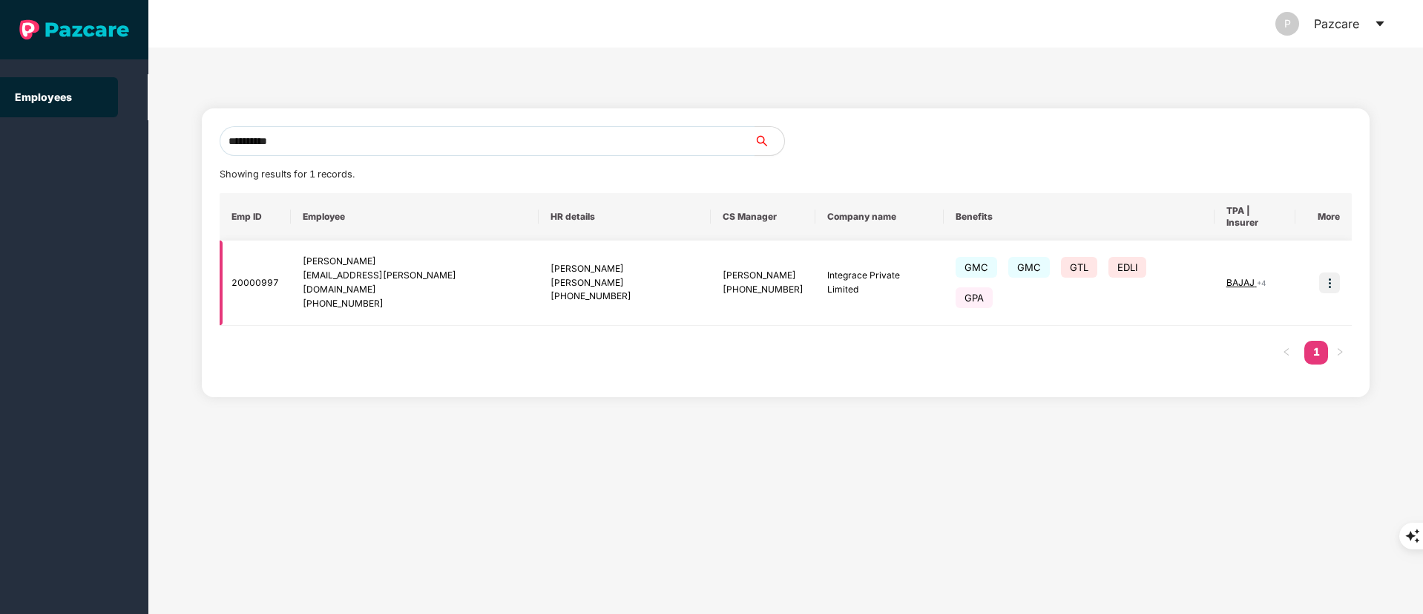
type input "**********"
click at [1325, 253] on td at bounding box center [1324, 282] width 56 height 85
click at [1339, 272] on img at bounding box center [1329, 282] width 21 height 21
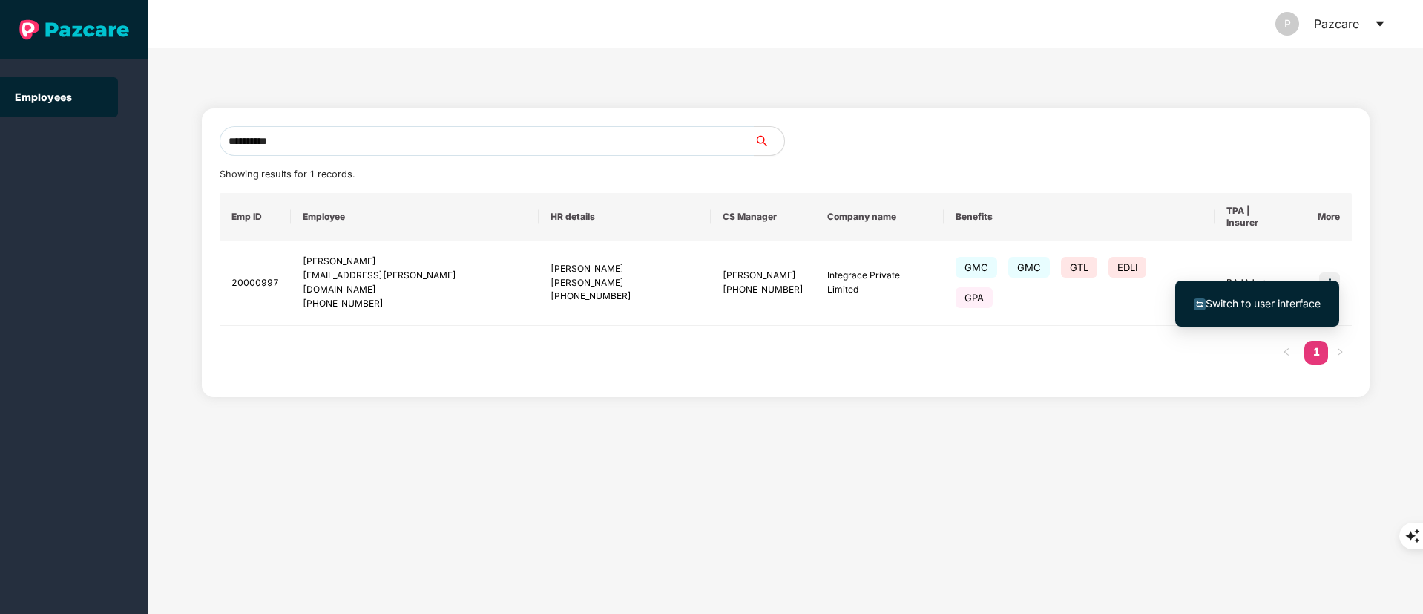
click at [1236, 301] on span "Switch to user interface" at bounding box center [1263, 303] width 115 height 13
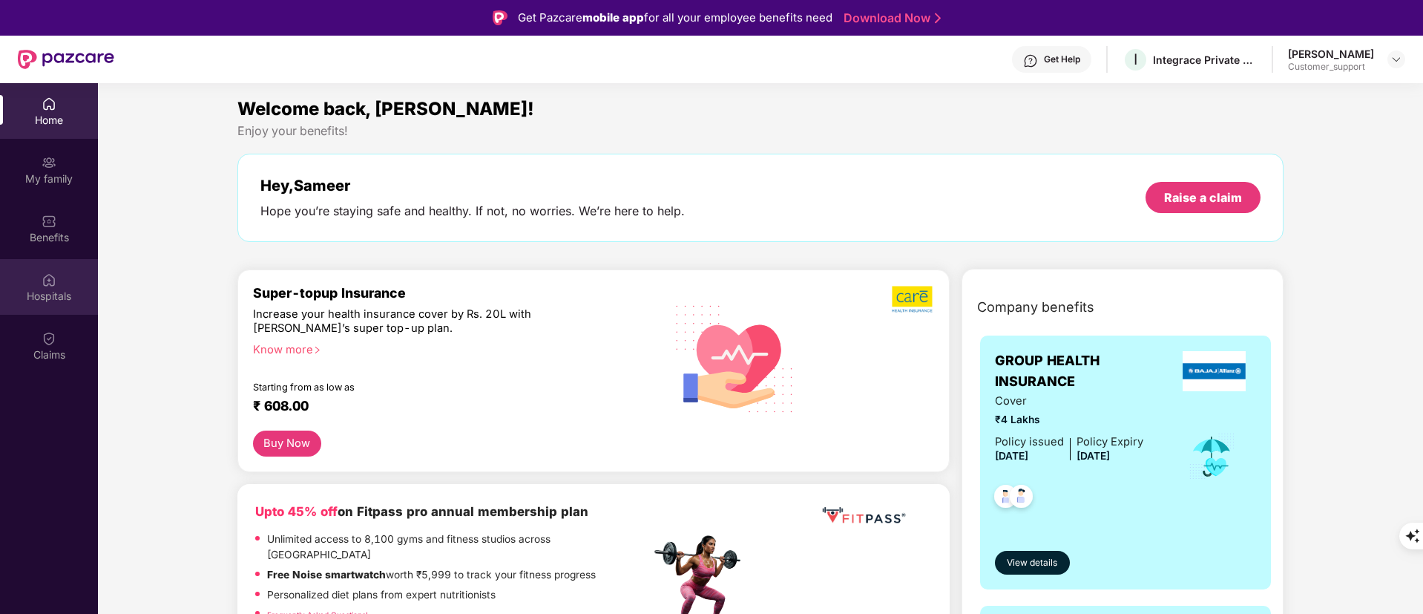
click at [31, 279] on div "Hospitals" at bounding box center [49, 287] width 98 height 56
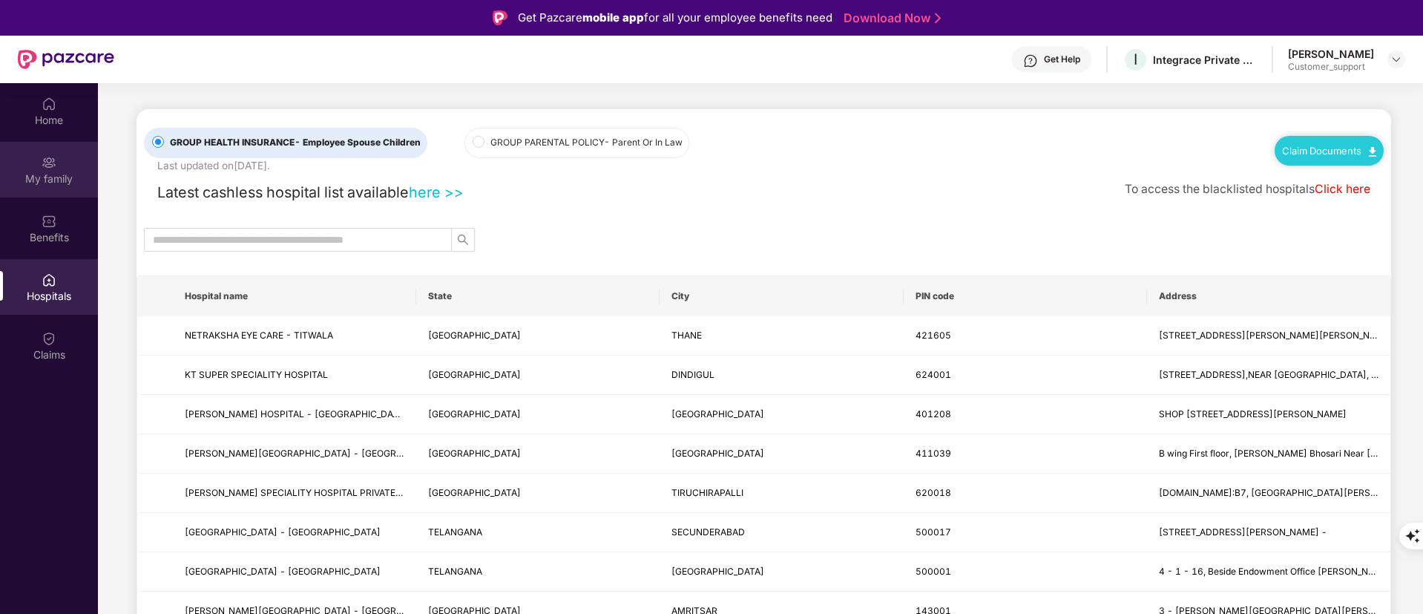
click at [47, 184] on div "My family" at bounding box center [49, 178] width 98 height 15
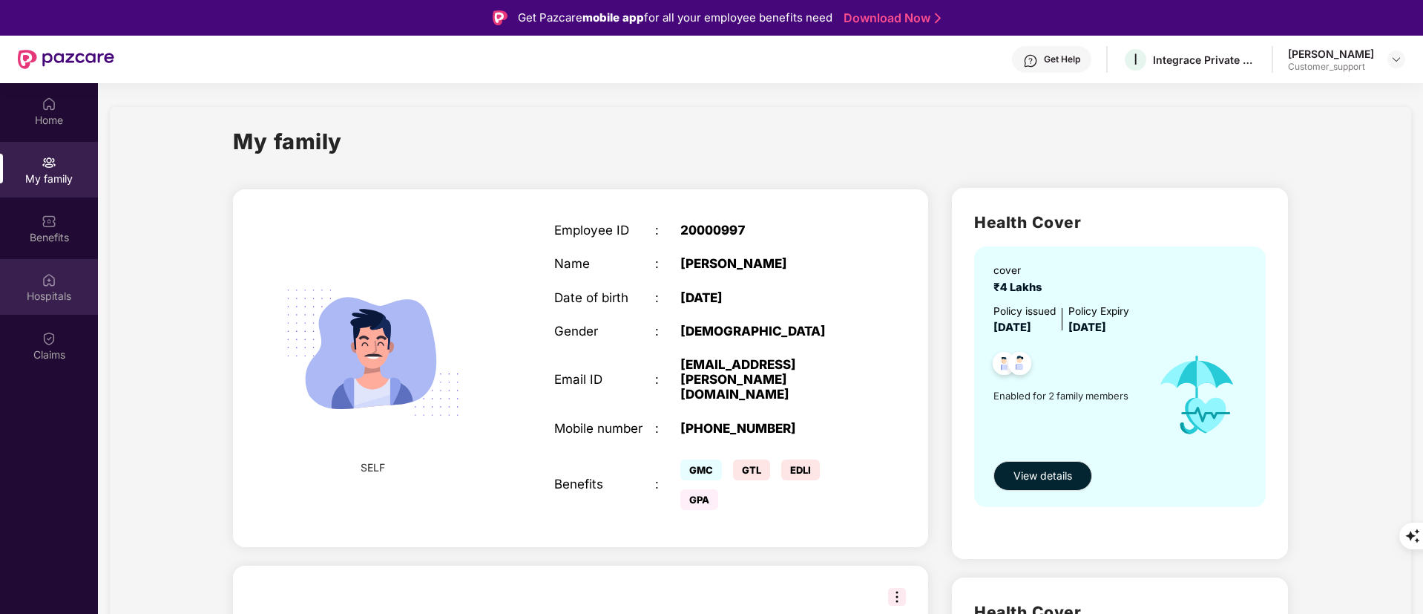
click at [52, 283] on img at bounding box center [49, 279] width 15 height 15
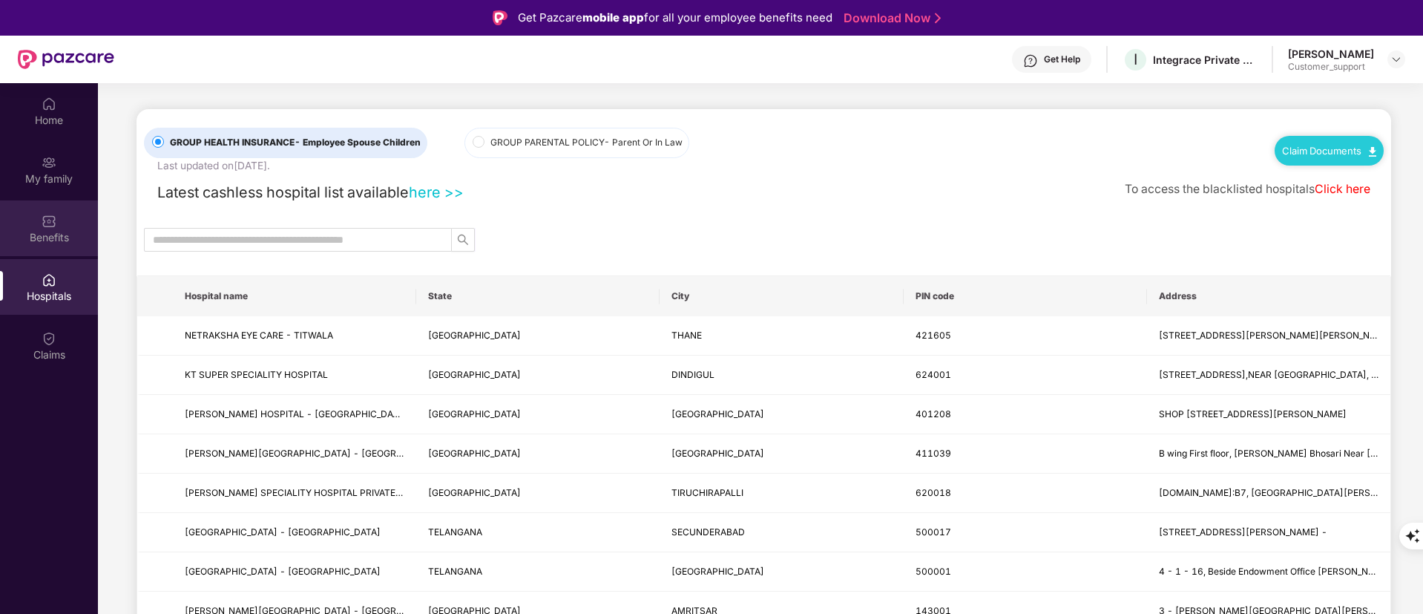
click at [45, 224] on img at bounding box center [49, 221] width 15 height 15
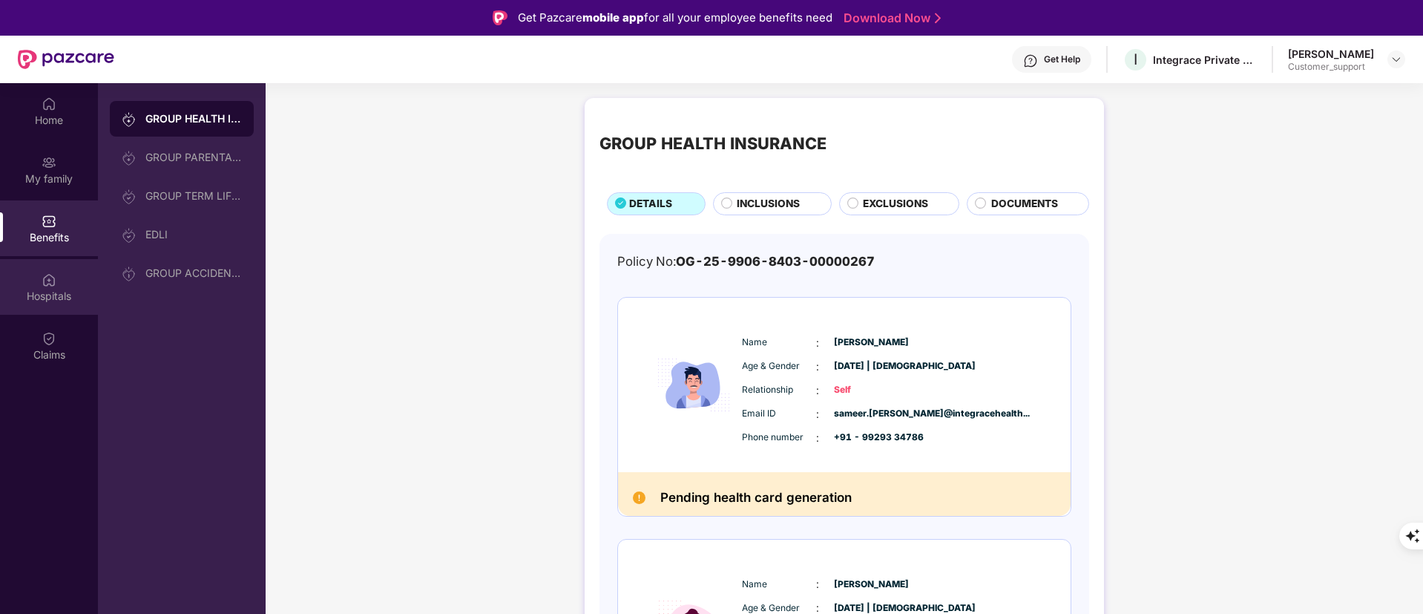
click at [53, 281] on img at bounding box center [49, 279] width 15 height 15
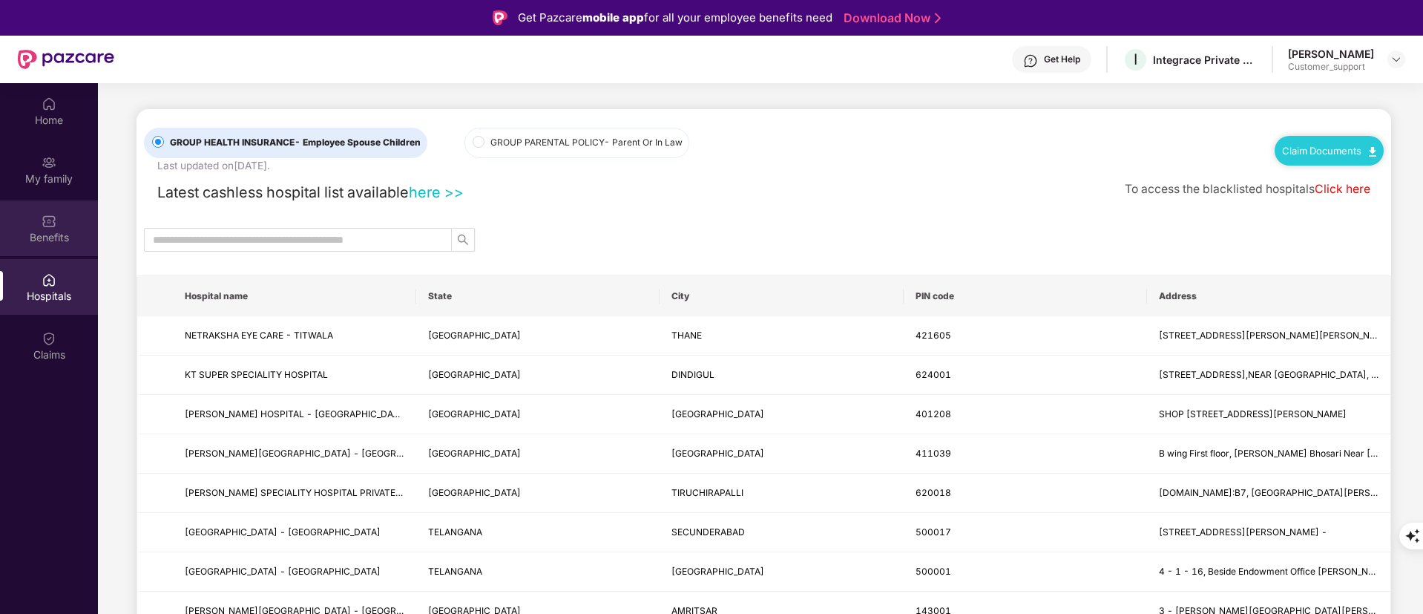
click at [50, 230] on div "Benefits" at bounding box center [49, 237] width 98 height 15
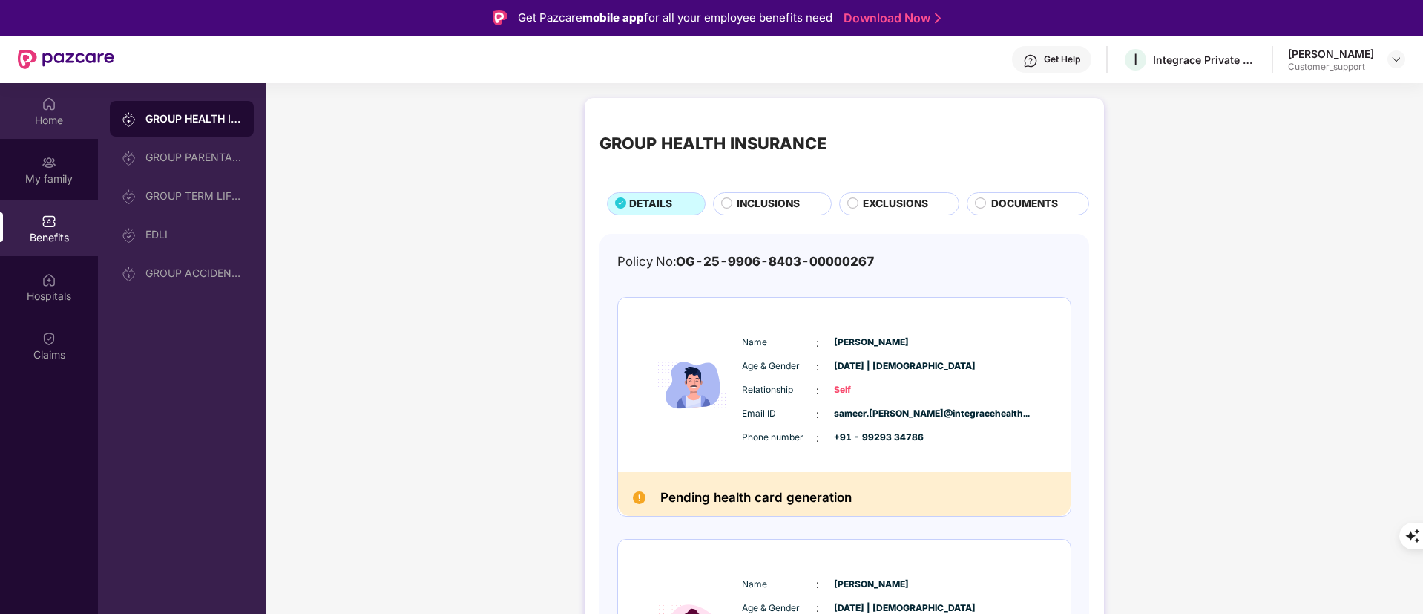
click at [45, 96] on img at bounding box center [49, 103] width 15 height 15
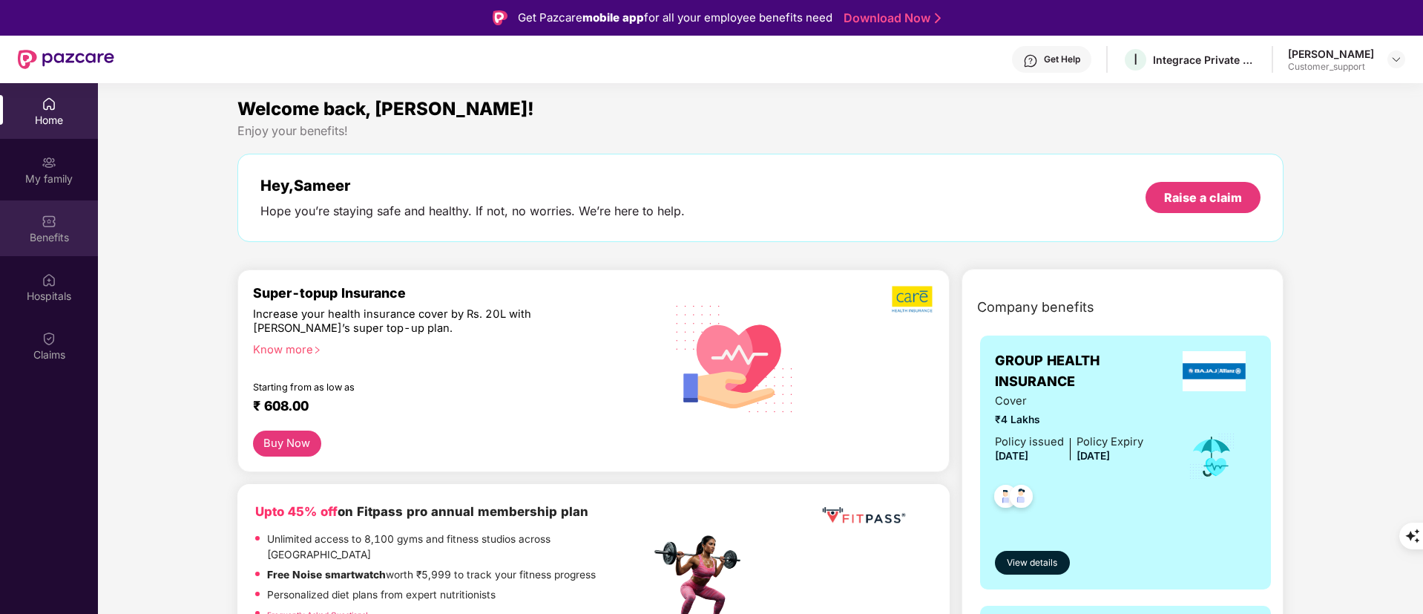
click at [59, 222] on div "Benefits" at bounding box center [49, 228] width 98 height 56
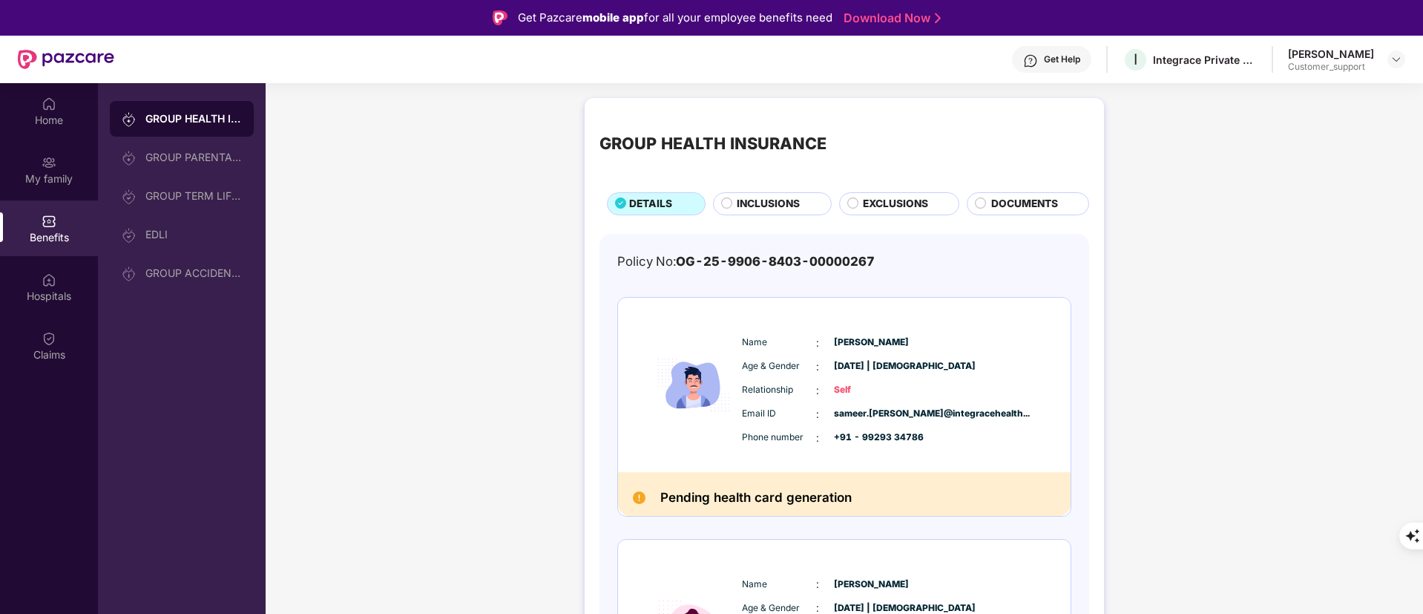
click at [1046, 59] on div "Get Help" at bounding box center [1051, 59] width 79 height 27
click at [1189, 203] on div "GROUP HEALTH INSURANCE DETAILS INCLUSIONS EXCLUSIONS DOCUMENTS Policy No: OG-25…" at bounding box center [845, 470] width 1158 height 759
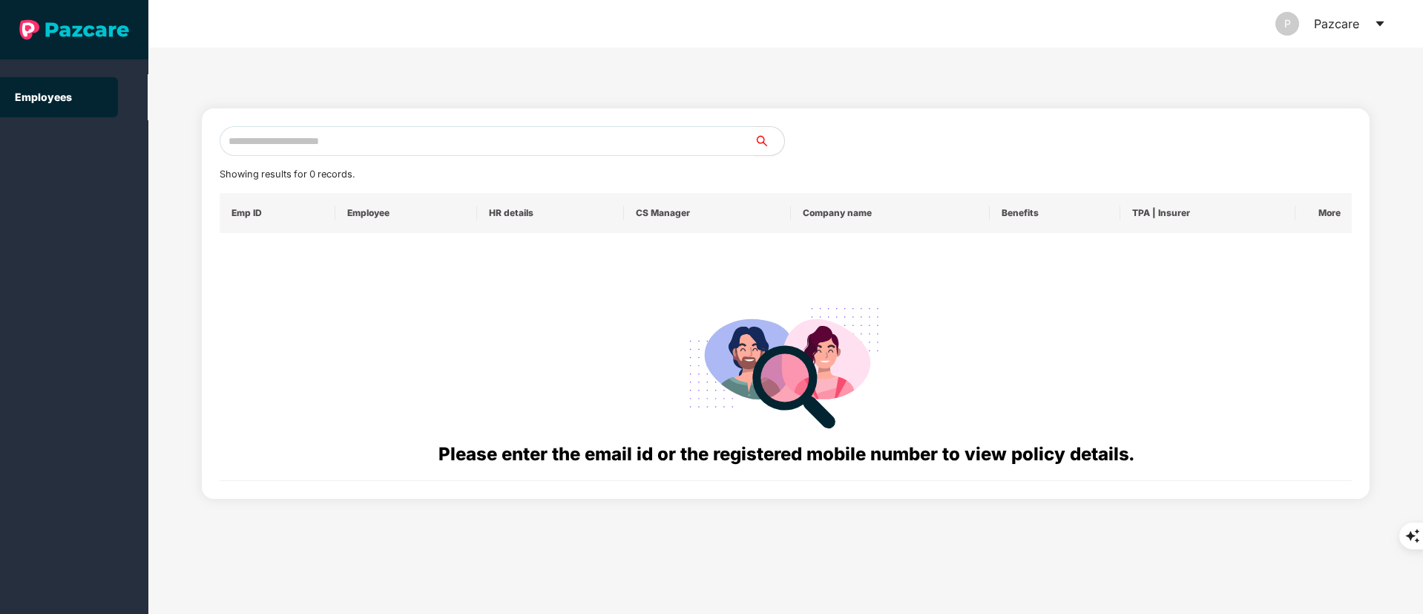
click at [397, 152] on input "text" at bounding box center [487, 141] width 535 height 30
paste input "**********"
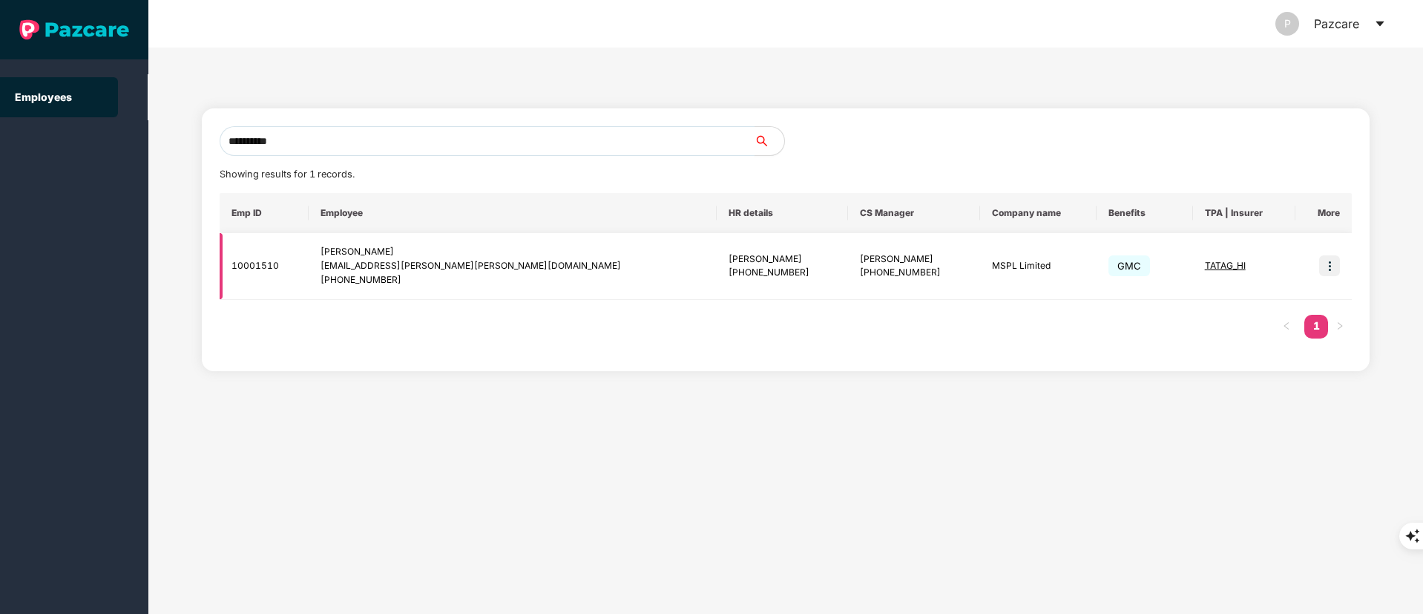
type input "**********"
click at [1334, 256] on img at bounding box center [1329, 265] width 21 height 21
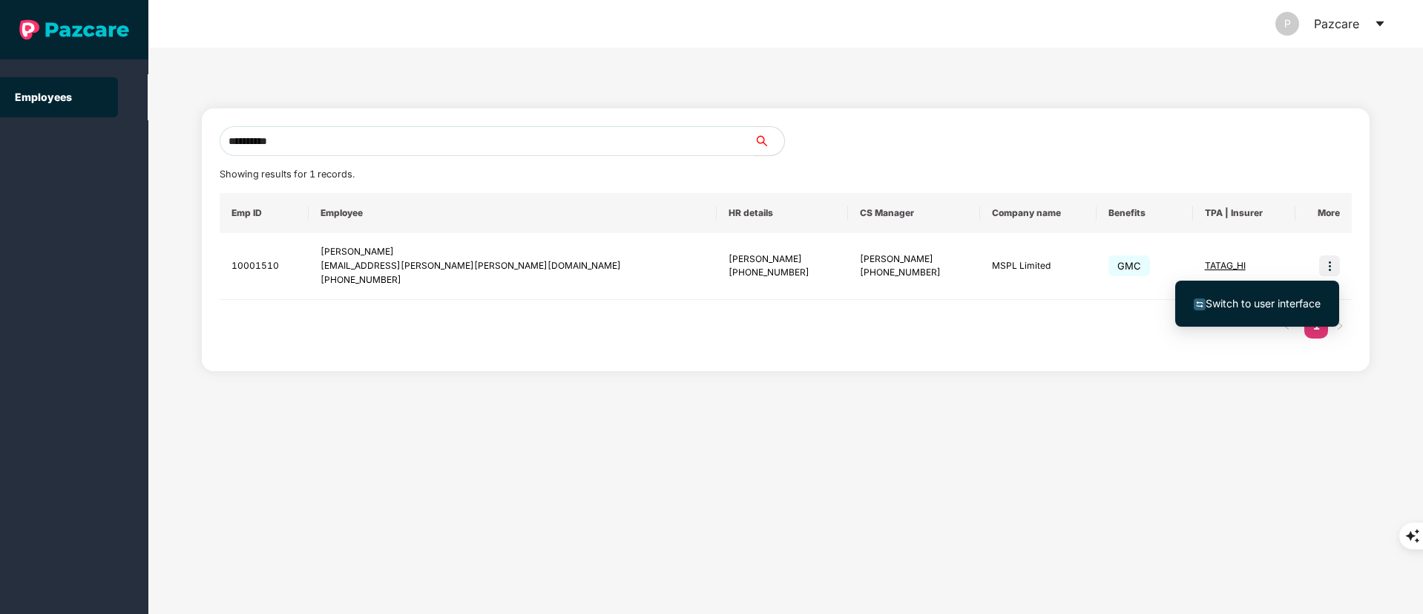
click at [1236, 309] on span "Switch to user interface" at bounding box center [1263, 303] width 115 height 13
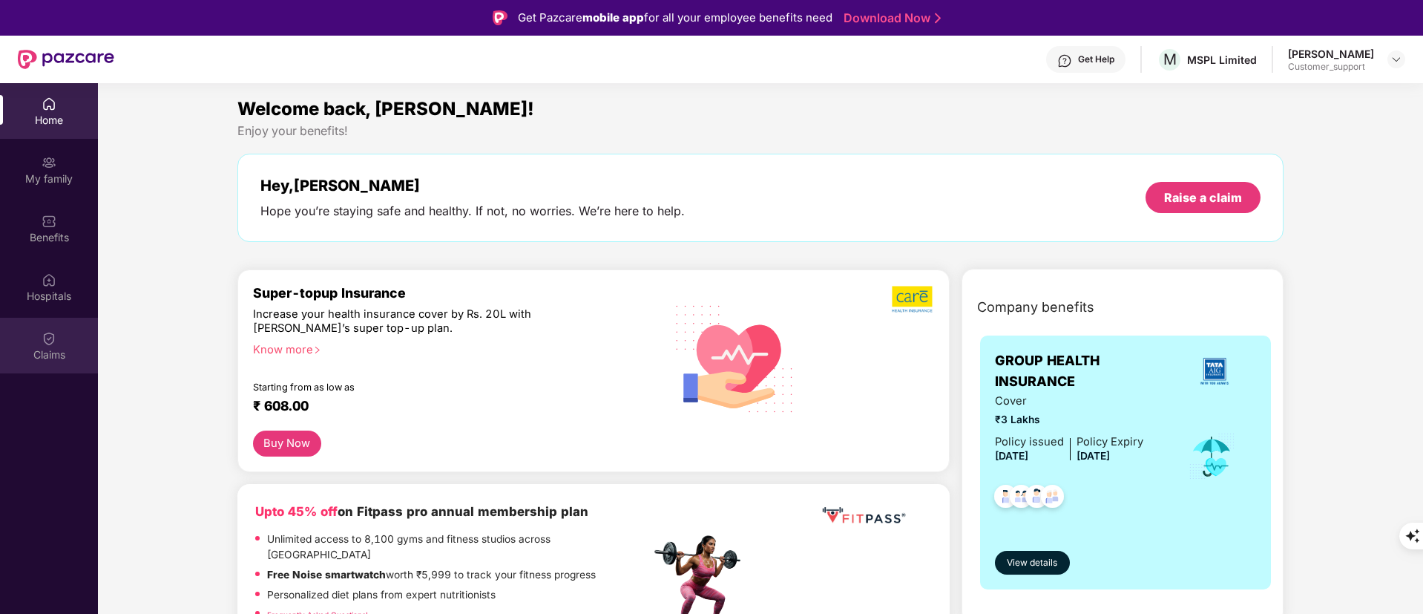
click at [79, 342] on div "Claims" at bounding box center [49, 346] width 98 height 56
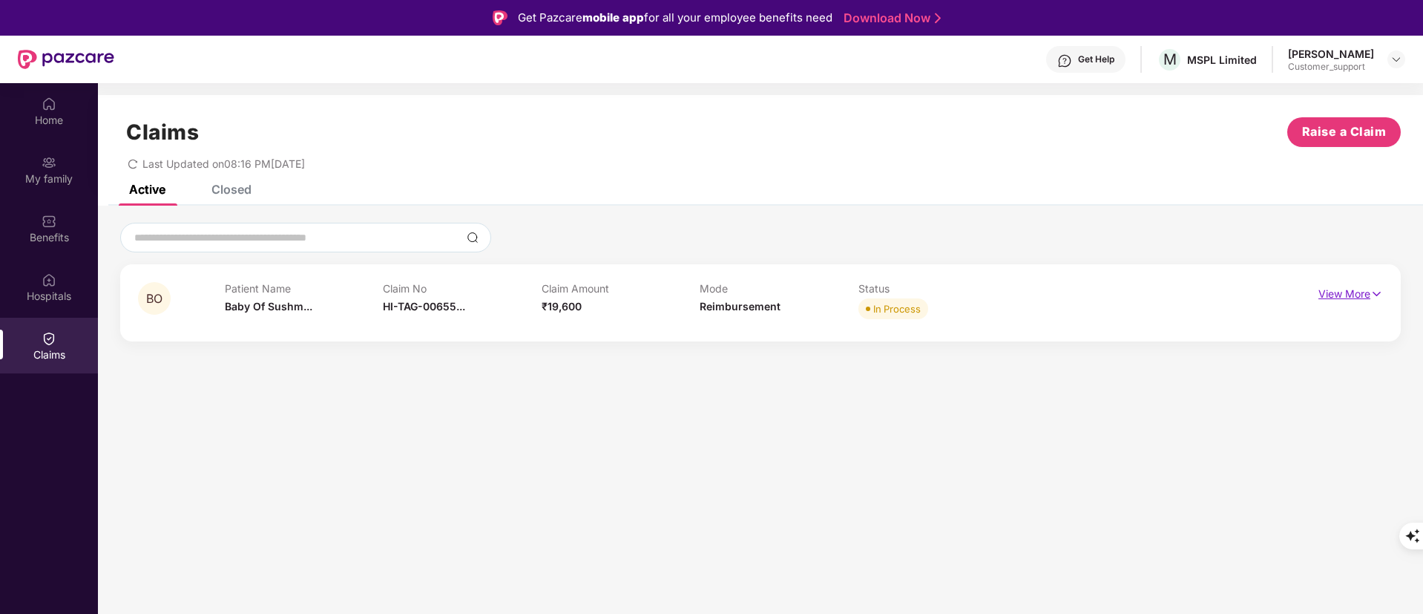
click at [1349, 289] on p "View More" at bounding box center [1351, 292] width 65 height 20
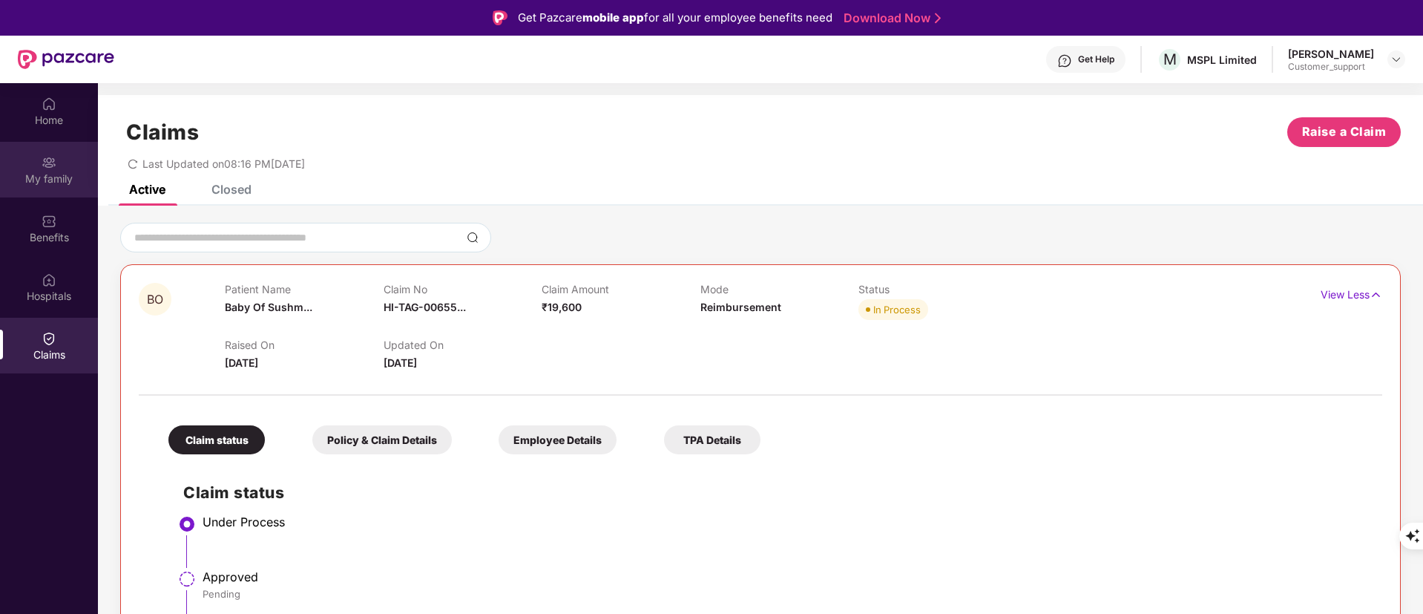
click at [39, 164] on div "My family" at bounding box center [49, 170] width 98 height 56
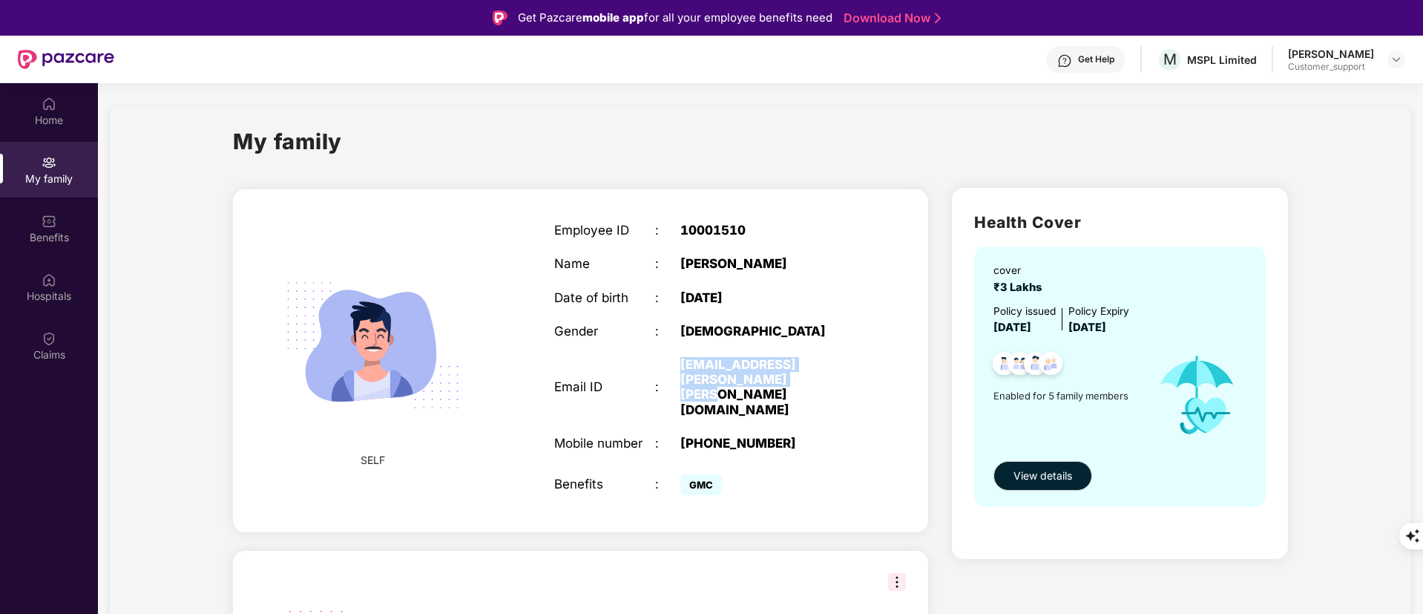
drag, startPoint x: 677, startPoint y: 367, endPoint x: 724, endPoint y: 384, distance: 50.5
click at [724, 384] on div "Email ID : [PERSON_NAME][EMAIL_ADDRESS][PERSON_NAME][PERSON_NAME][DOMAIN_NAME]" at bounding box center [705, 387] width 303 height 60
copy div "[EMAIL_ADDRESS][PERSON_NAME][PERSON_NAME][DOMAIN_NAME]"
click at [42, 350] on div "Claims" at bounding box center [49, 354] width 98 height 15
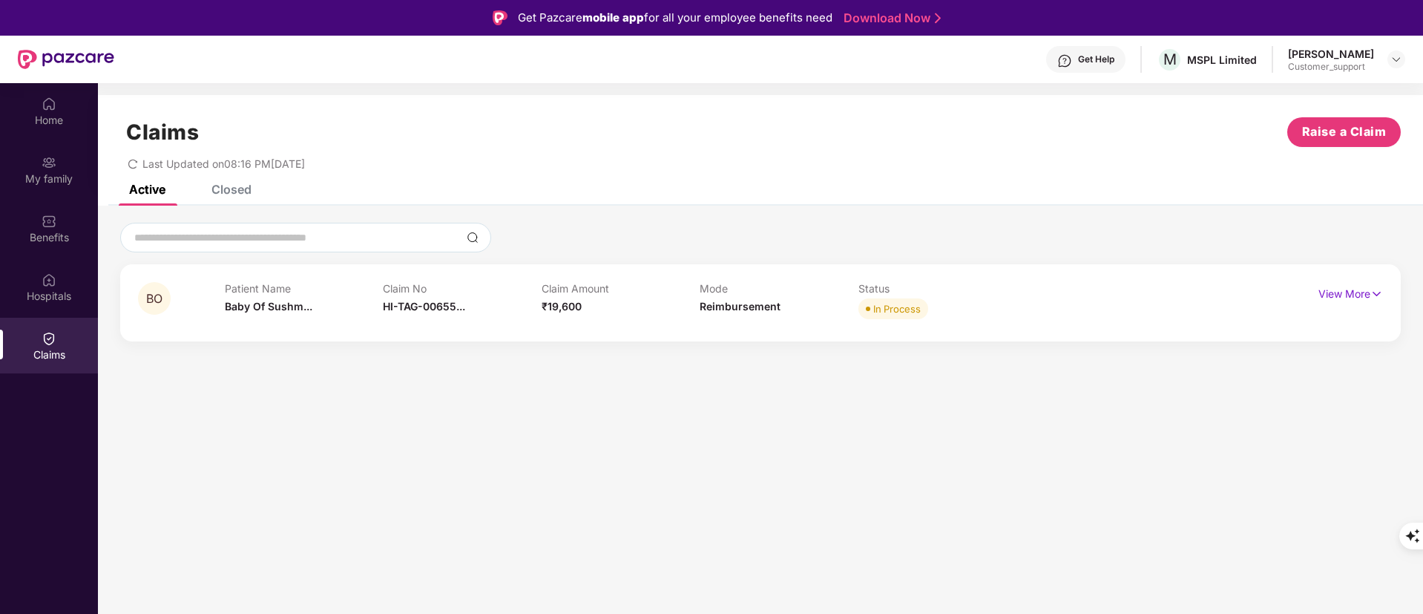
click at [229, 180] on div "Claims Raise a Claim Last Updated on 08:16 PM[DATE]" at bounding box center [760, 140] width 1325 height 90
click at [226, 188] on div "Closed" at bounding box center [231, 189] width 40 height 15
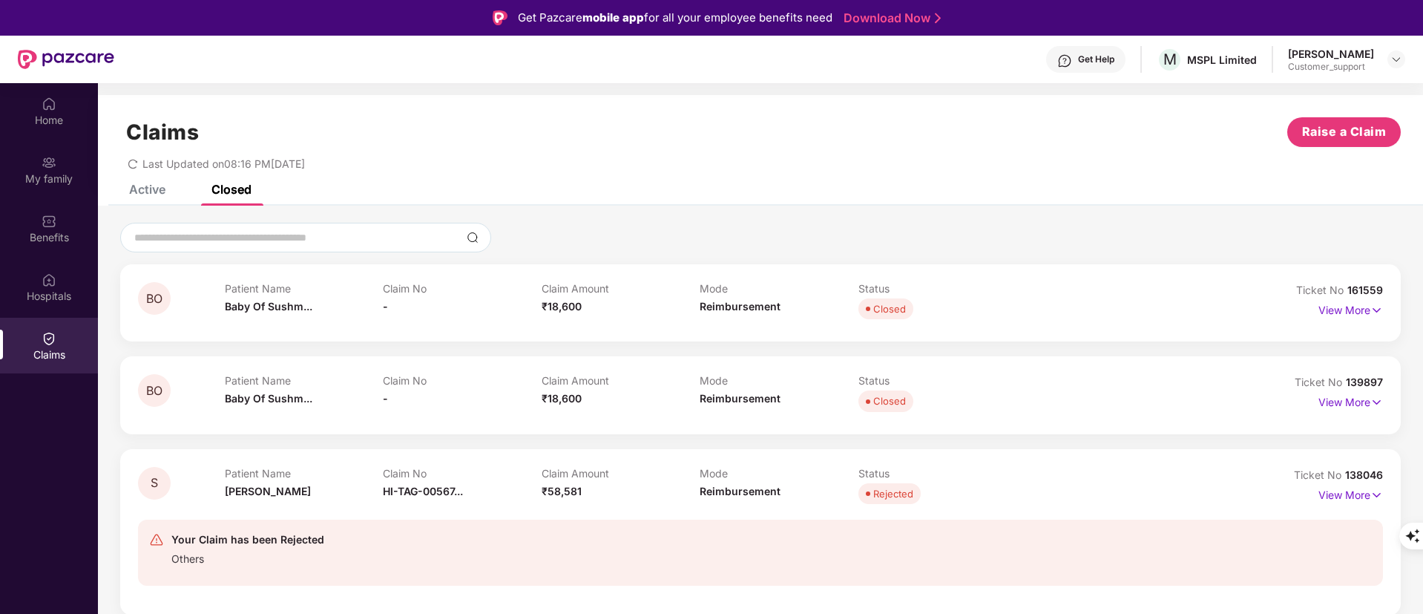
click at [142, 179] on div "Claims Raise a Claim Last Updated on 08:16 PM[DATE]" at bounding box center [760, 140] width 1325 height 90
click at [145, 199] on div "Active" at bounding box center [136, 189] width 59 height 33
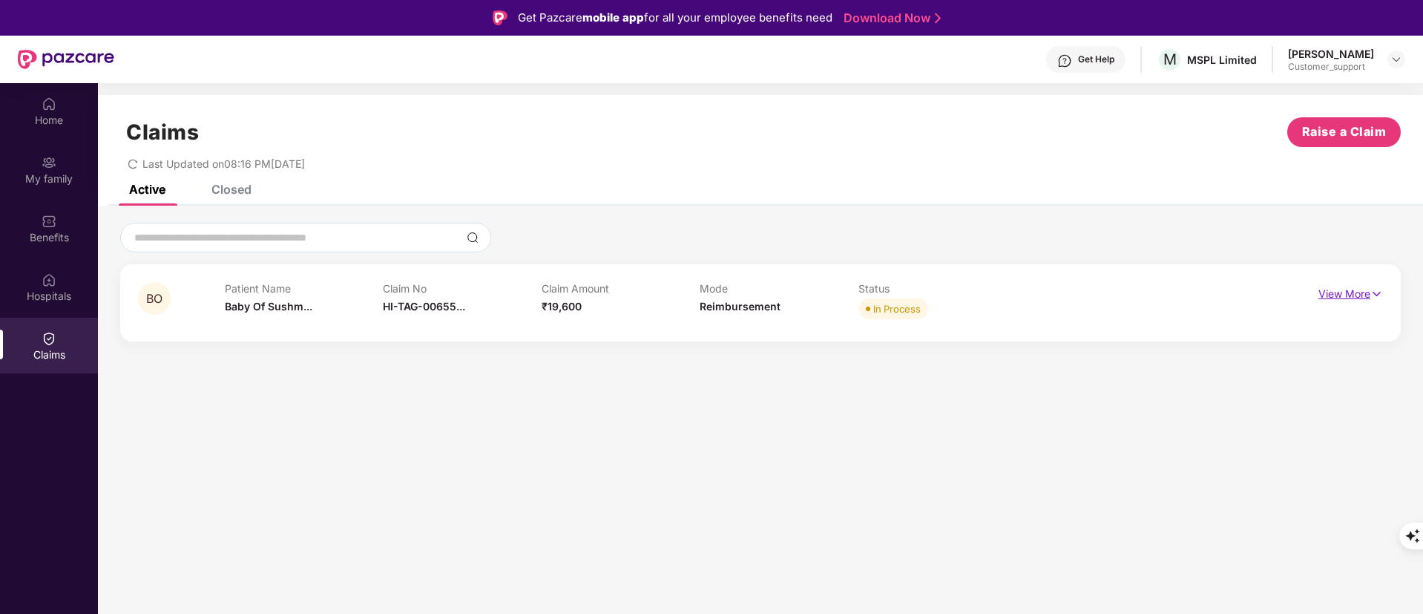
click at [1345, 283] on p "View More" at bounding box center [1351, 292] width 65 height 20
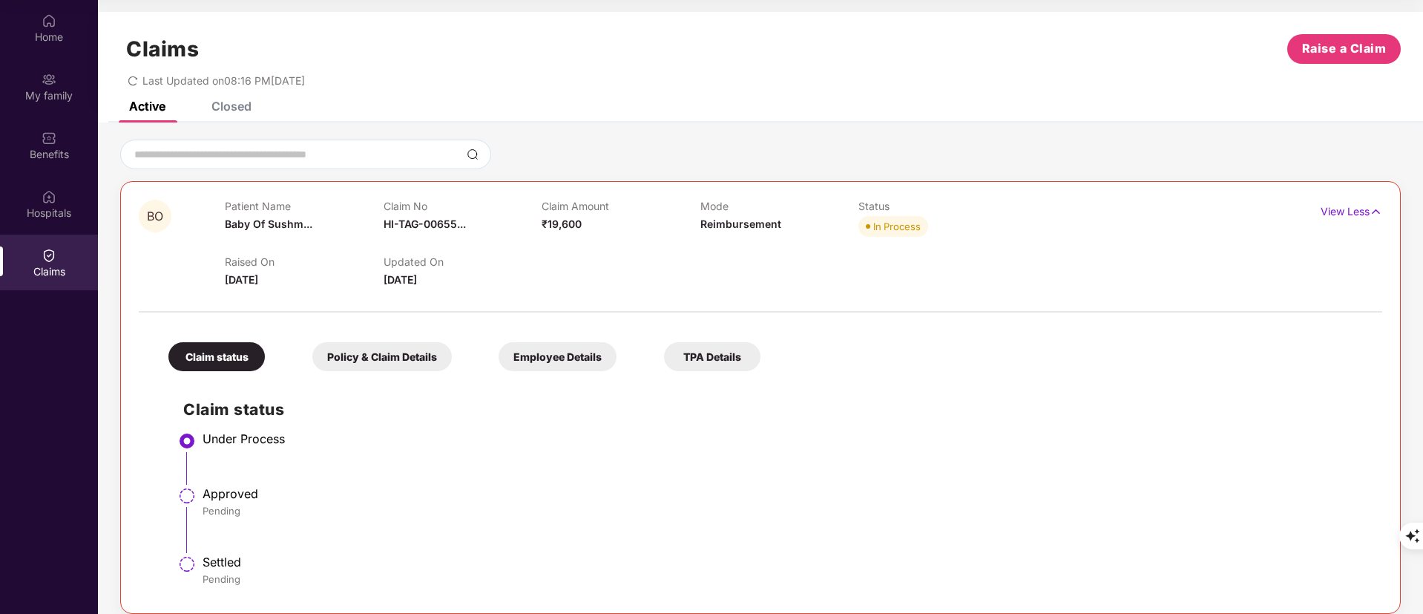
click at [235, 106] on div "Closed" at bounding box center [231, 106] width 40 height 15
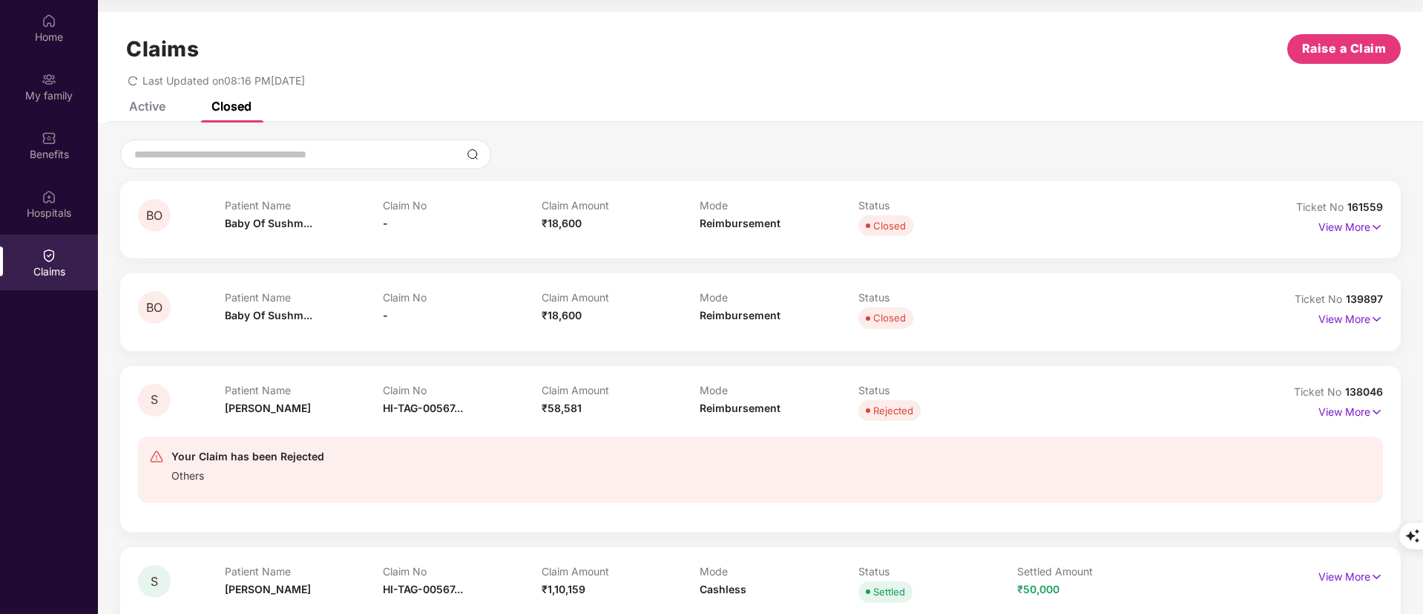
click at [128, 104] on div "Active" at bounding box center [136, 106] width 59 height 15
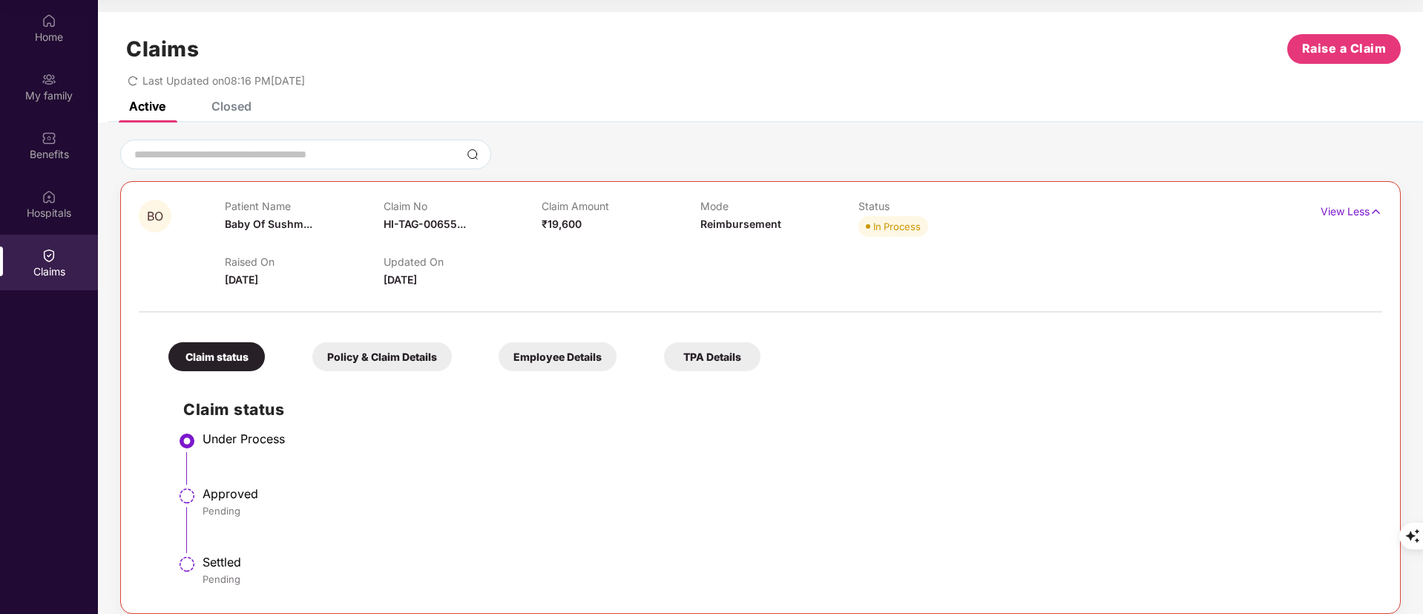
scroll to position [15, 0]
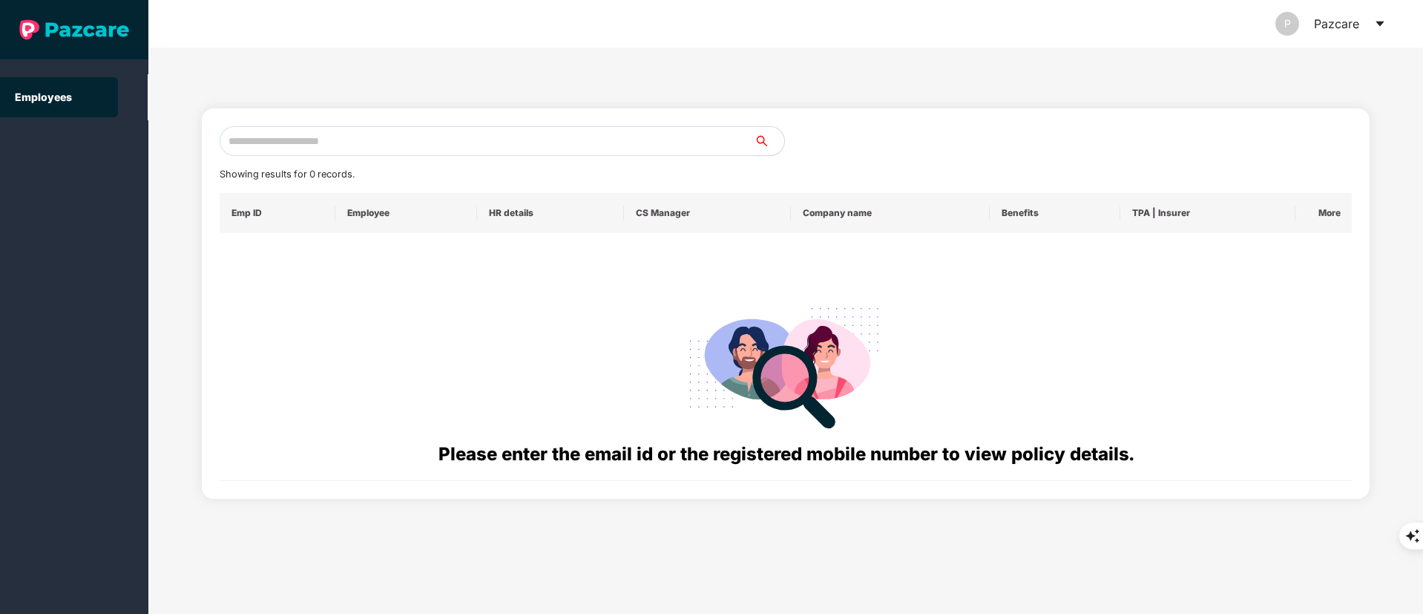
click at [340, 134] on input "text" at bounding box center [487, 141] width 535 height 30
paste input "**********"
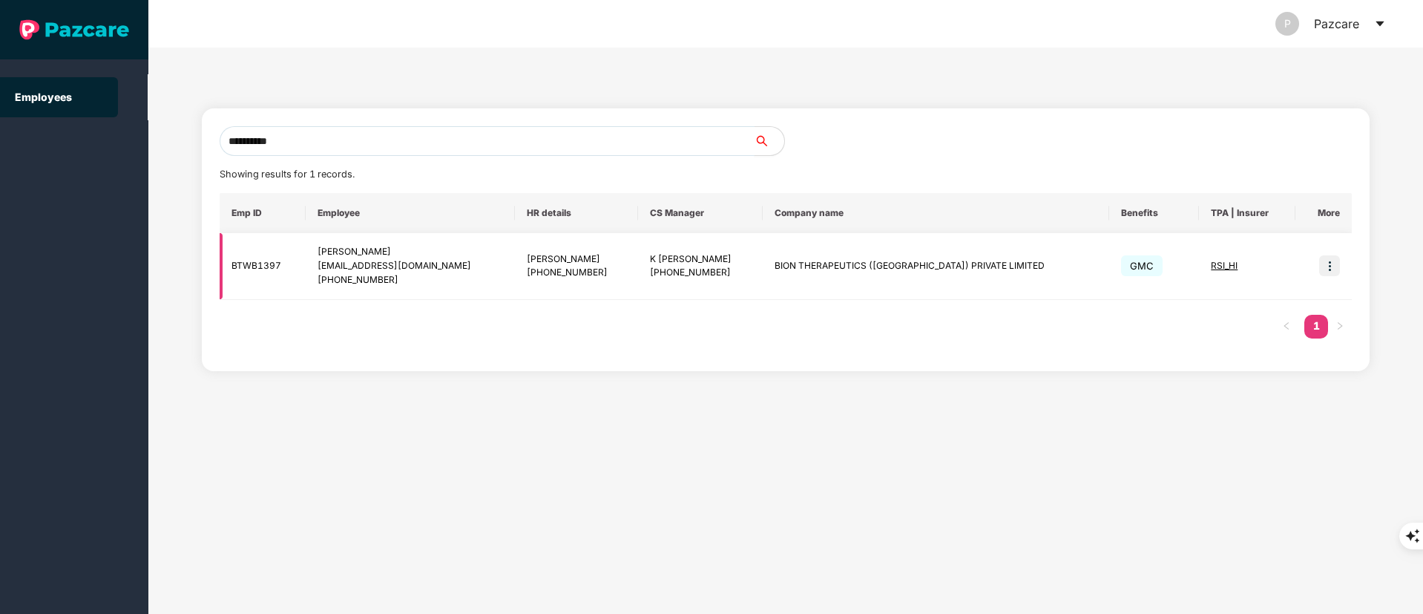
type input "**********"
click at [1328, 269] on img at bounding box center [1329, 265] width 21 height 21
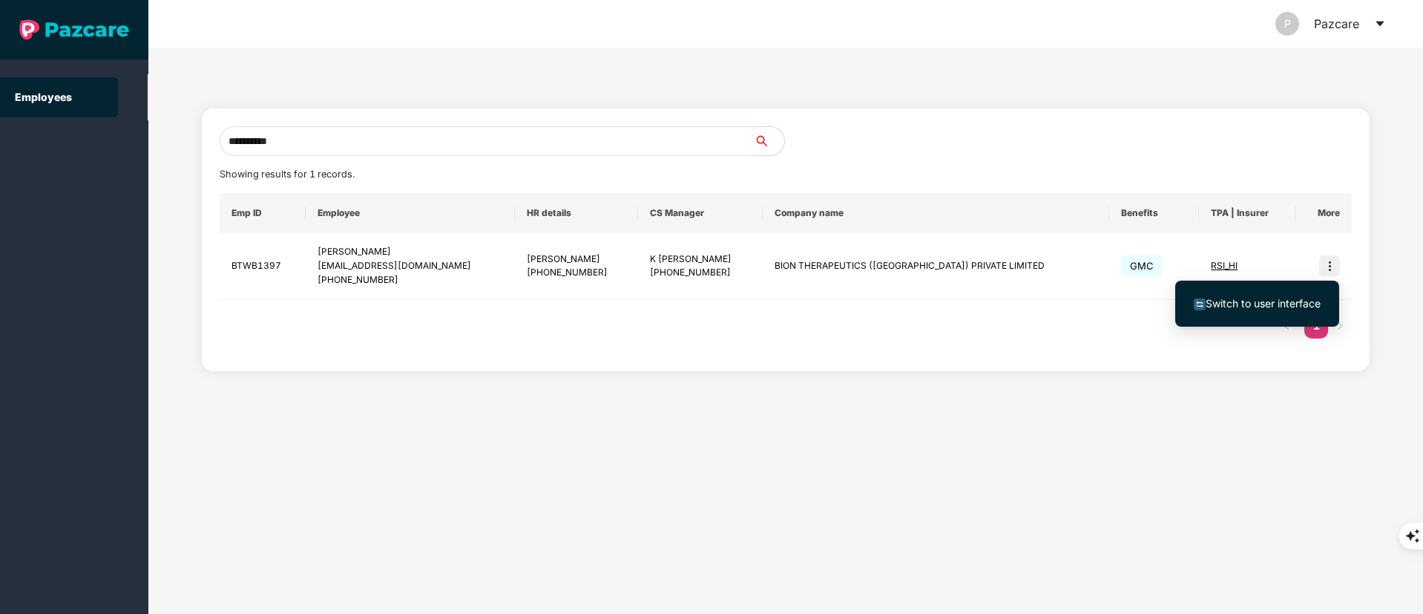
click at [1291, 311] on span "Switch to user interface" at bounding box center [1257, 303] width 127 height 16
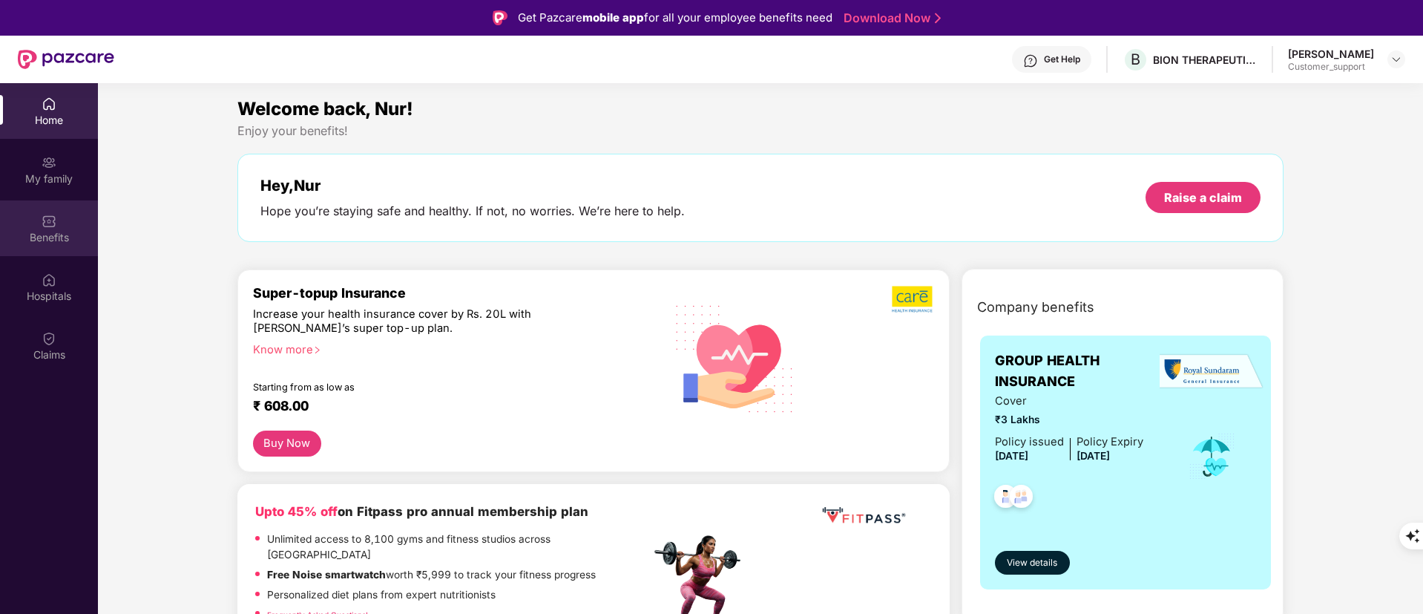
click at [53, 236] on div "Benefits" at bounding box center [49, 237] width 98 height 15
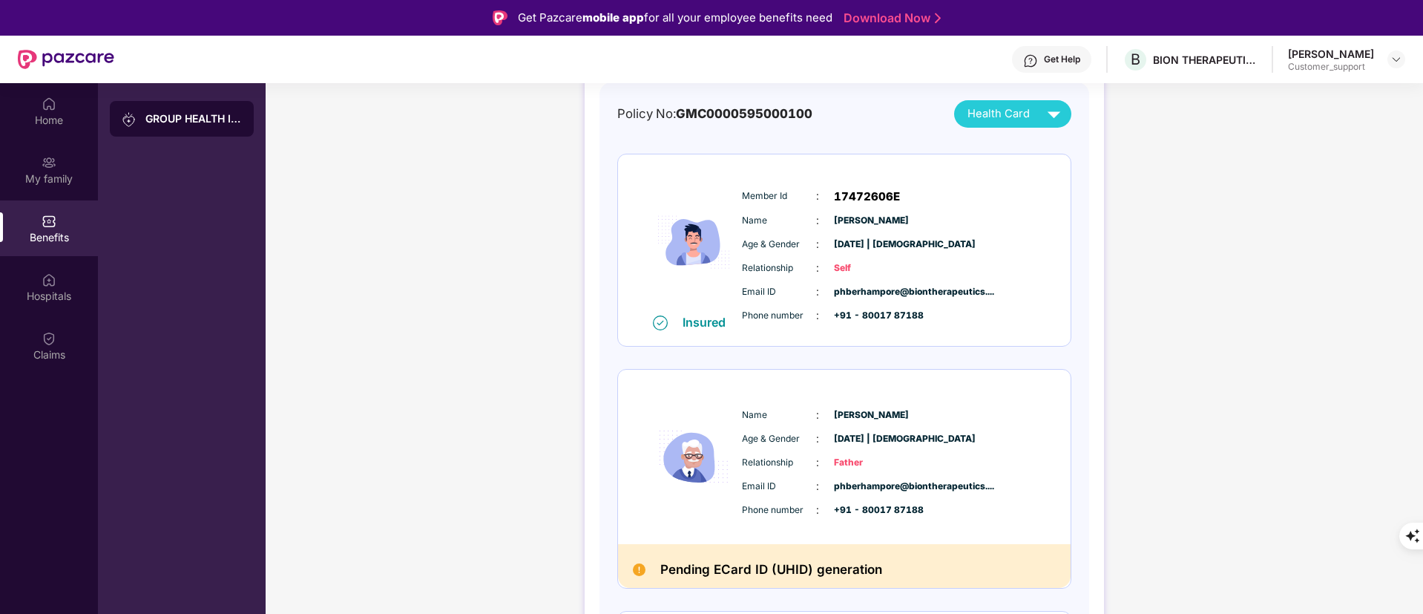
scroll to position [153, 0]
